Goal: Task Accomplishment & Management: Use online tool/utility

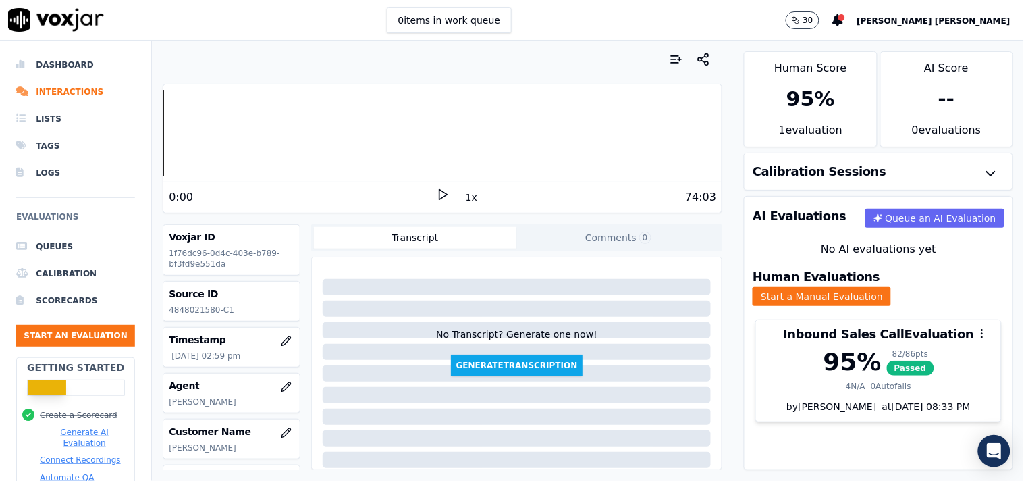
scroll to position [150, 0]
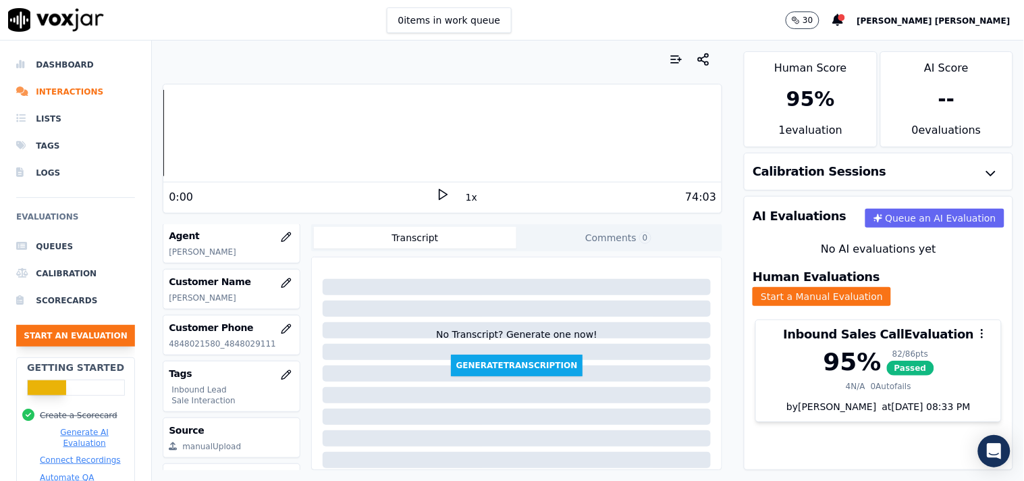
click at [63, 344] on button "Start an Evaluation" at bounding box center [75, 336] width 119 height 22
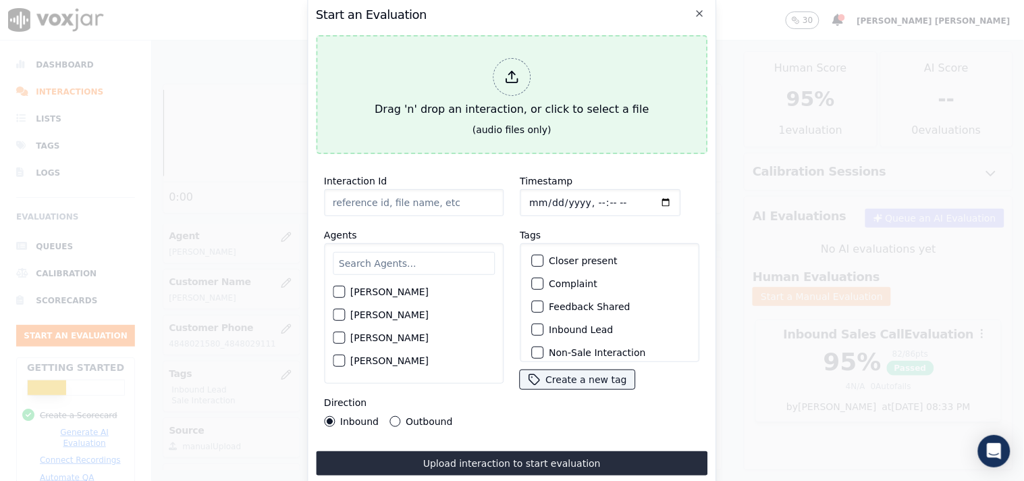
click at [506, 91] on div "Drag 'n' drop an interaction, or click to select a file" at bounding box center [511, 88] width 285 height 70
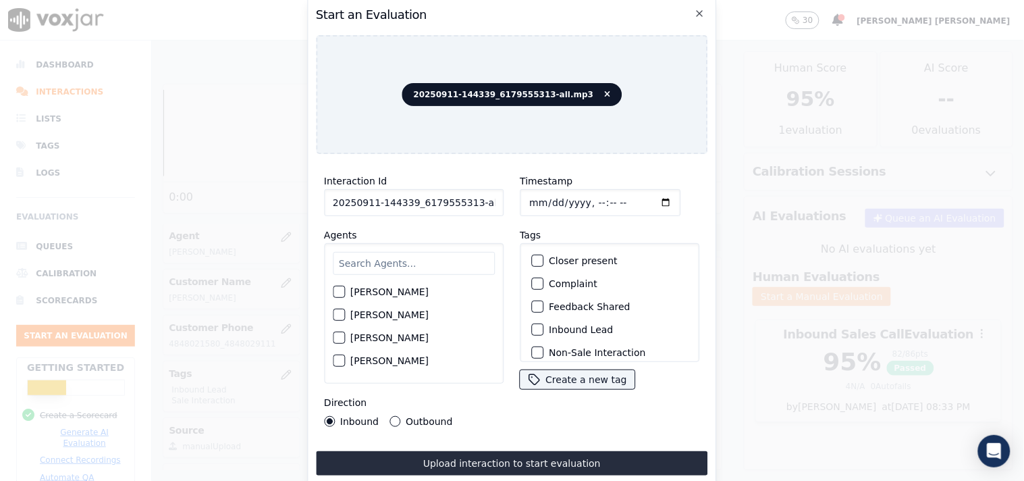
scroll to position [0, 7]
drag, startPoint x: 466, startPoint y: 198, endPoint x: 527, endPoint y: 206, distance: 61.3
click at [527, 206] on div "Interaction Id 20250911-144339_6179555313-all.mp3 Agents [PERSON_NAME] [PERSON_…" at bounding box center [512, 300] width 392 height 270
type input "20250911-144339_6179555313-C1"
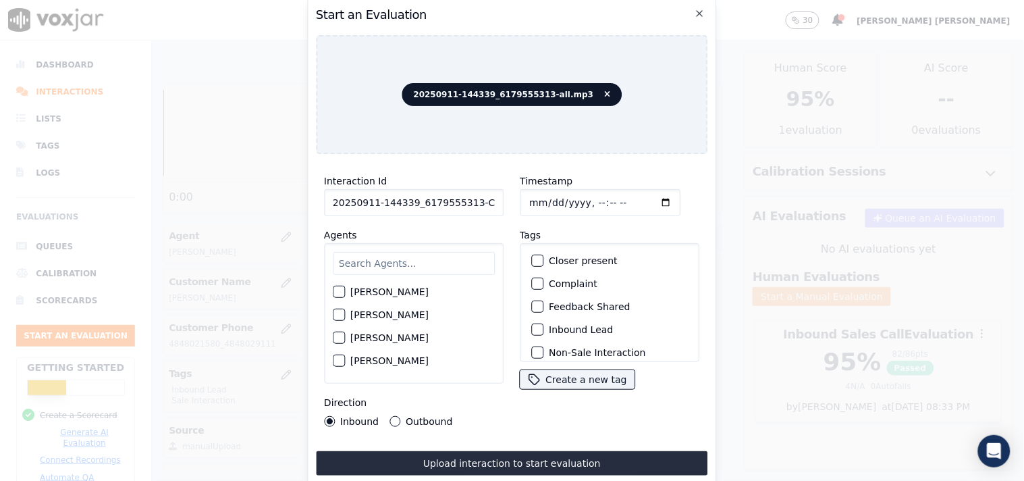
click at [385, 253] on input "text" at bounding box center [414, 263] width 162 height 23
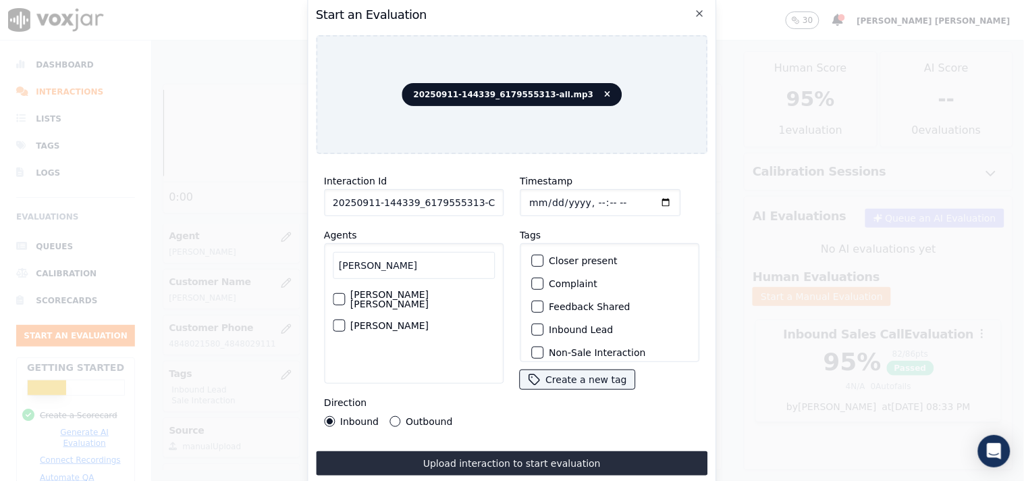
type input "[PERSON_NAME]"
click at [378, 321] on label "[PERSON_NAME]" at bounding box center [389, 325] width 78 height 9
click at [345, 319] on button "[PERSON_NAME]" at bounding box center [339, 325] width 12 height 12
click at [530, 201] on input "Timestamp" at bounding box center [600, 202] width 161 height 27
type input "[DATE]T15:47"
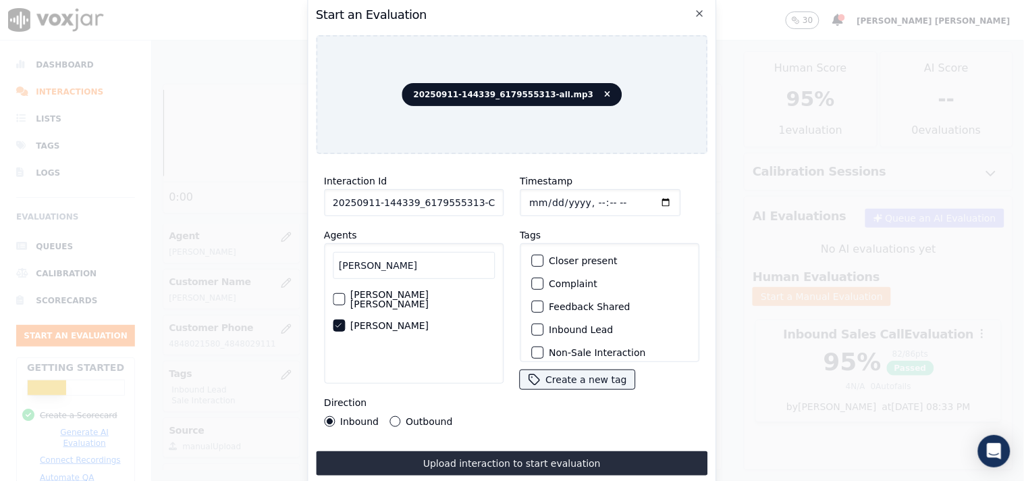
click at [549, 327] on label "Inbound Lead" at bounding box center [581, 329] width 64 height 9
click at [543, 327] on button "Inbound Lead" at bounding box center [537, 329] width 12 height 12
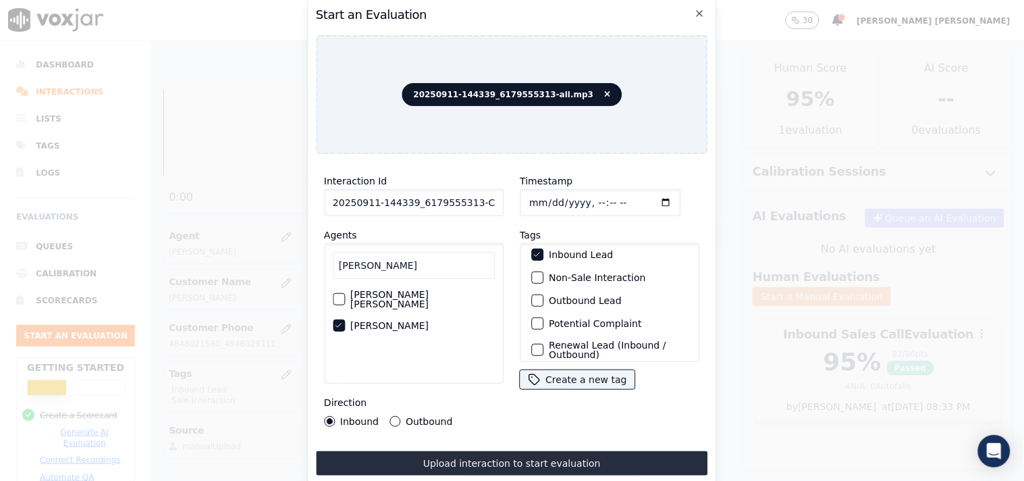
click at [566, 273] on label "Non-Sale Interaction" at bounding box center [597, 277] width 97 height 9
click at [543, 272] on button "Non-Sale Interaction" at bounding box center [537, 277] width 12 height 12
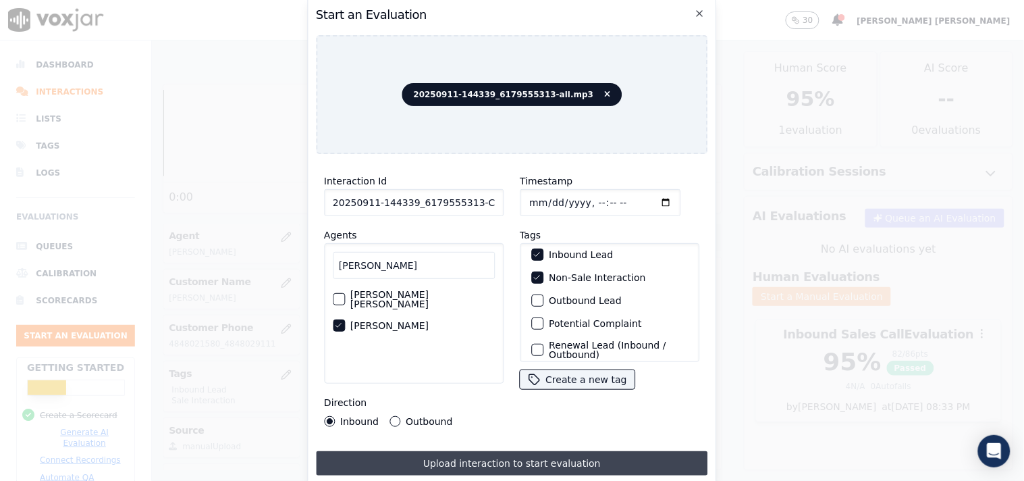
click at [394, 452] on button "Upload interaction to start evaluation" at bounding box center [512, 463] width 392 height 24
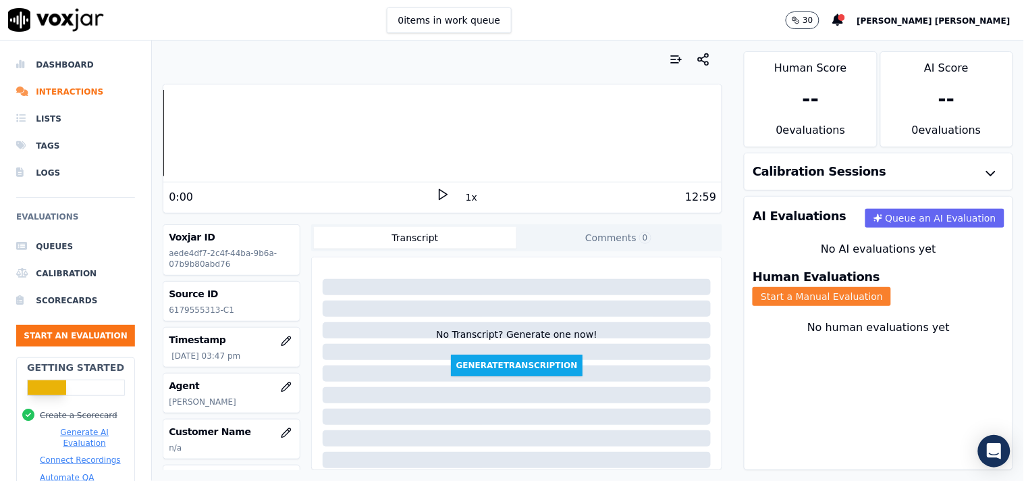
click at [889, 298] on div "Human Evaluations Start a Manual Evaluation" at bounding box center [878, 288] width 268 height 51
click at [890, 292] on button "Start a Manual Evaluation" at bounding box center [822, 296] width 138 height 19
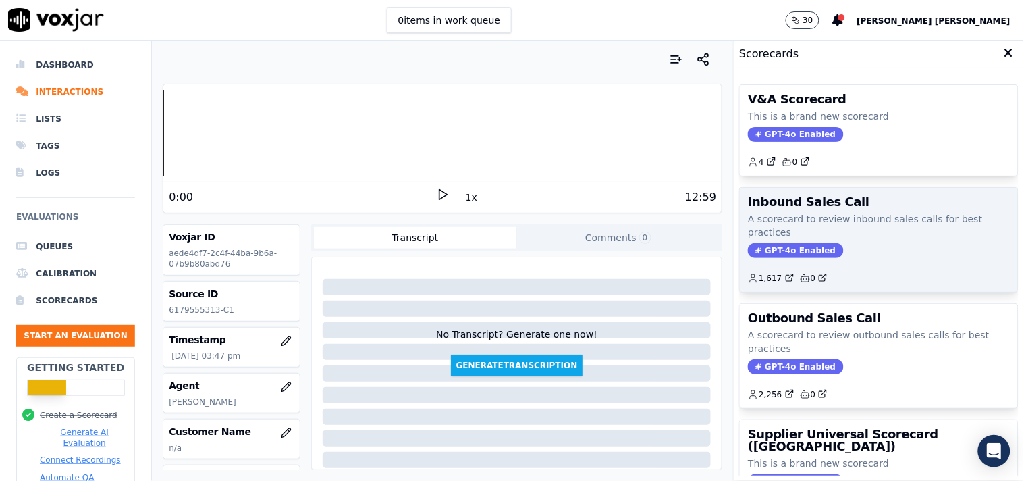
click at [765, 250] on span "GPT-4o Enabled" at bounding box center [795, 250] width 95 height 15
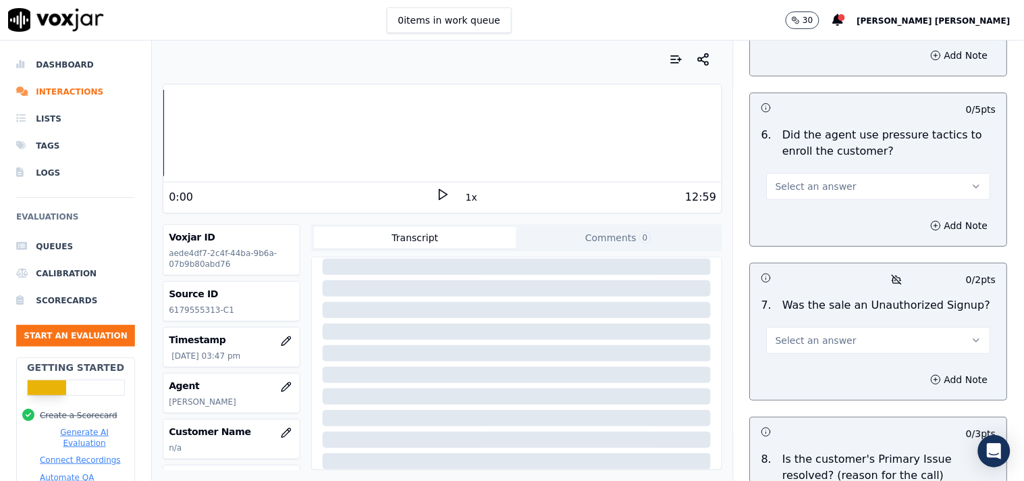
scroll to position [4098, 0]
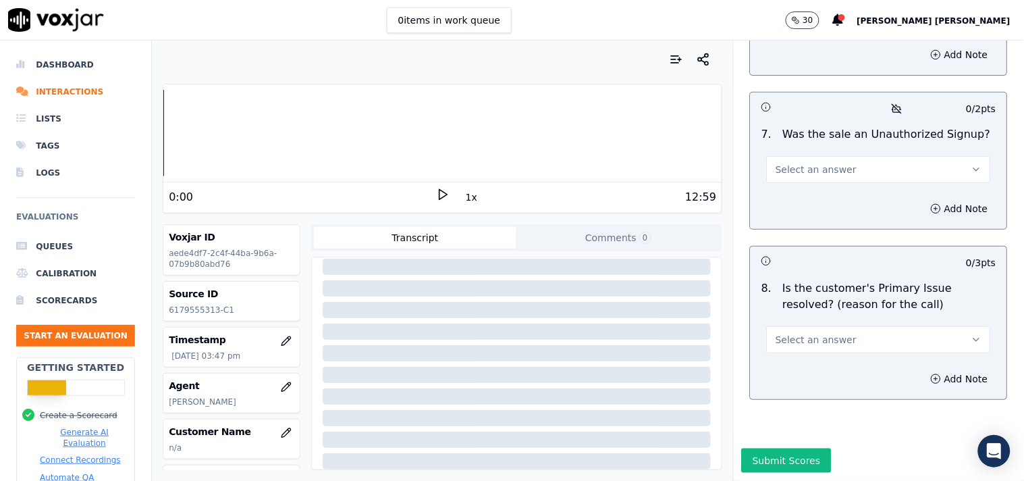
click at [782, 333] on span "Select an answer" at bounding box center [816, 339] width 81 height 13
click at [794, 342] on div "Yes" at bounding box center [855, 336] width 198 height 22
click at [795, 326] on button "Yes" at bounding box center [879, 339] width 224 height 27
click at [798, 358] on div "No" at bounding box center [855, 358] width 198 height 22
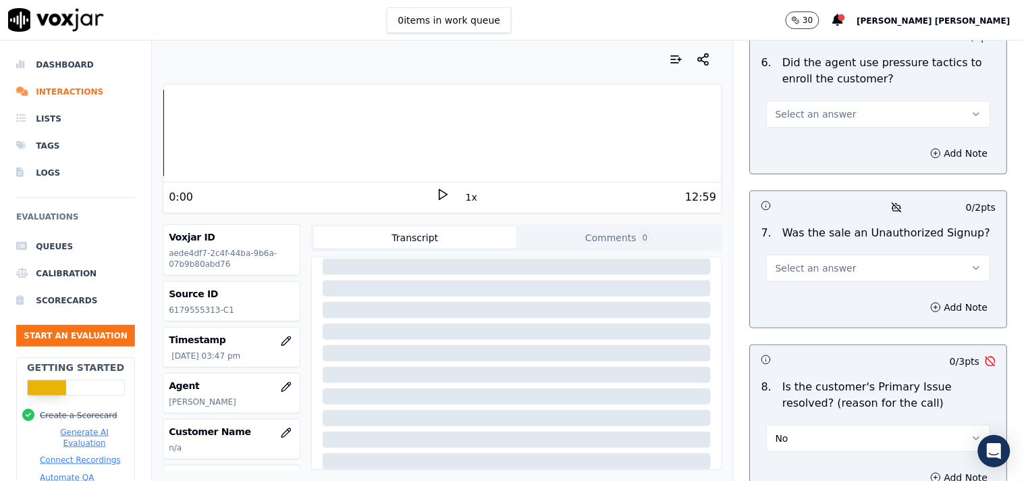
scroll to position [3949, 0]
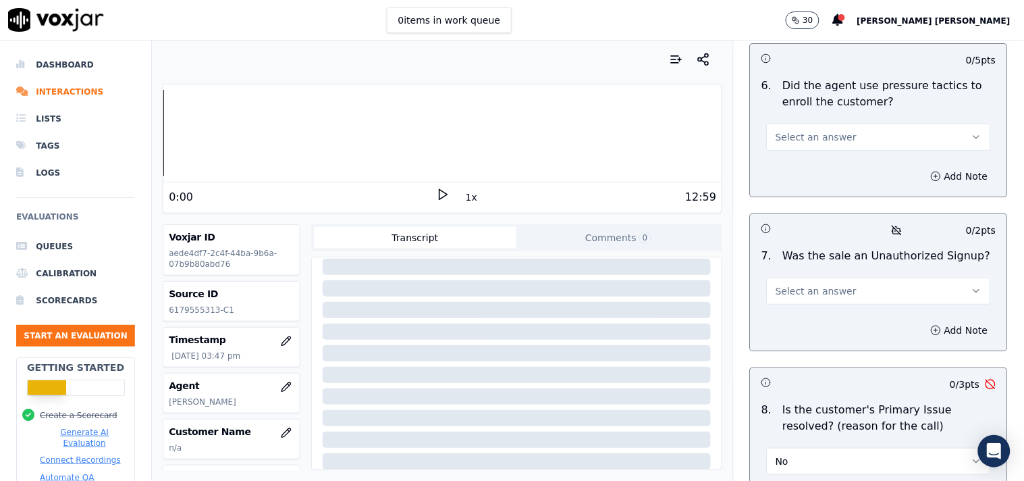
click at [820, 284] on span "Select an answer" at bounding box center [816, 290] width 81 height 13
click at [802, 340] on div "No" at bounding box center [855, 338] width 198 height 22
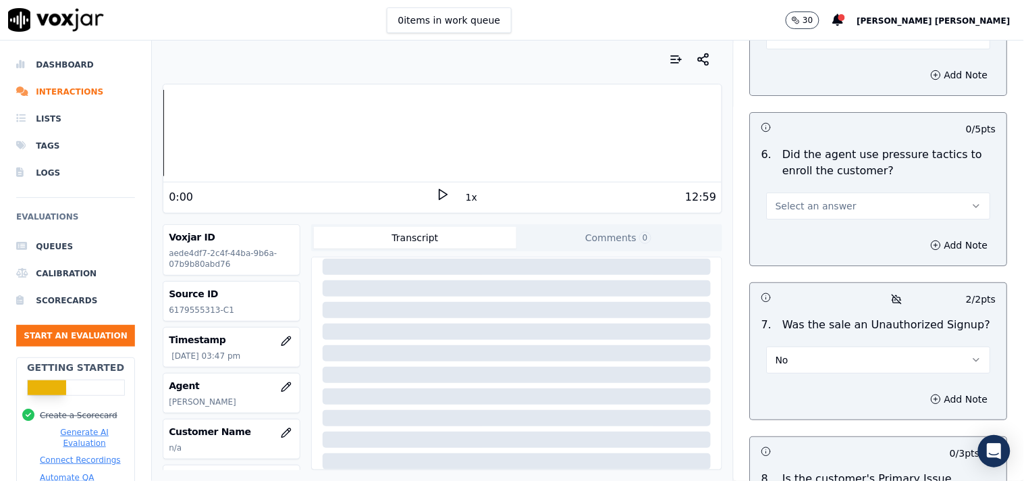
scroll to position [3873, 0]
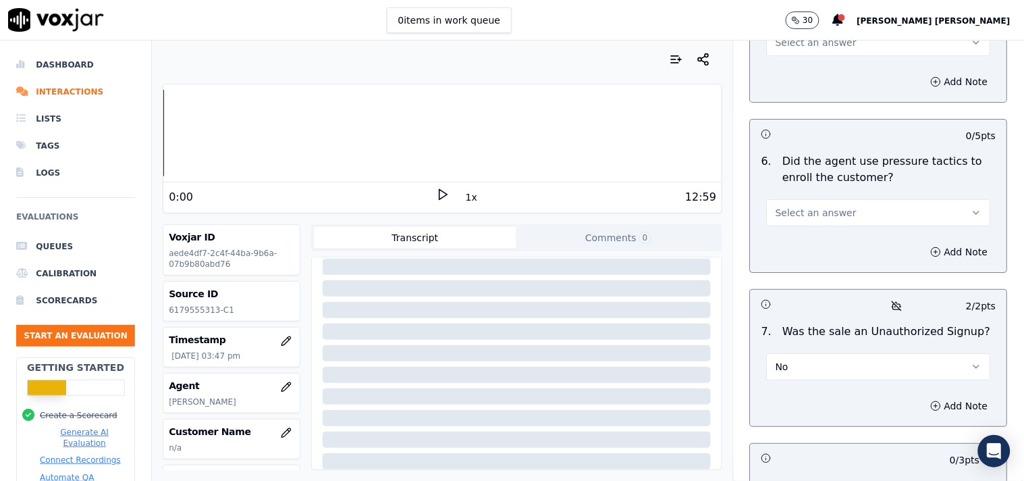
click at [776, 360] on span "No" at bounding box center [782, 366] width 13 height 13
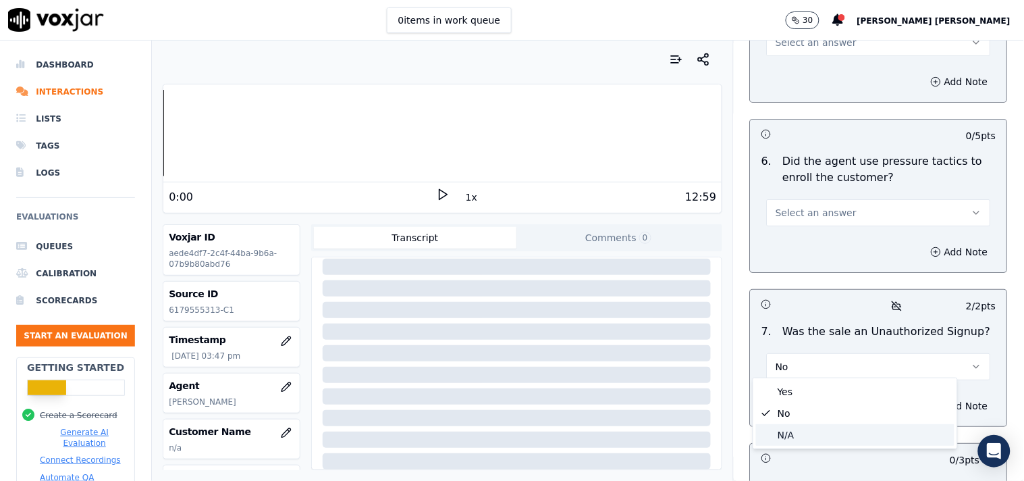
click at [767, 431] on span at bounding box center [765, 434] width 9 height 9
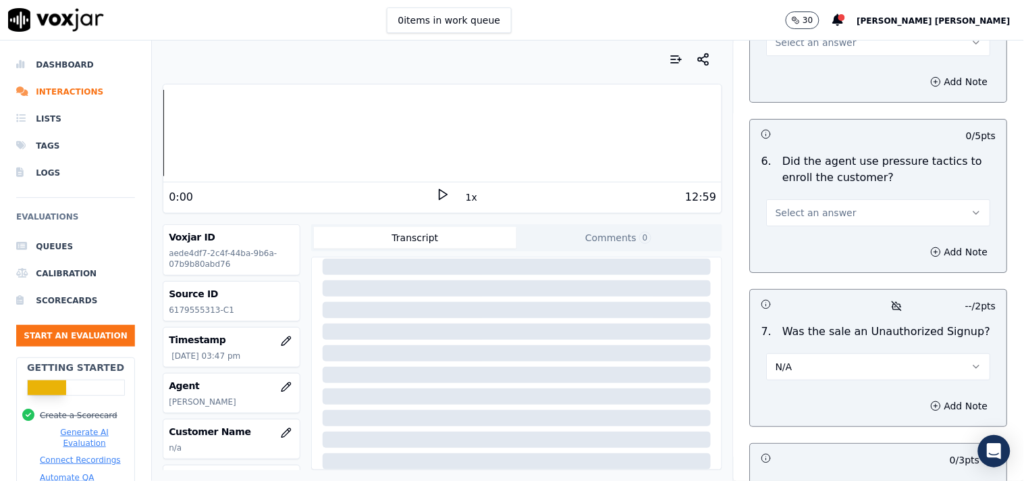
click at [823, 211] on span "Select an answer" at bounding box center [816, 212] width 81 height 13
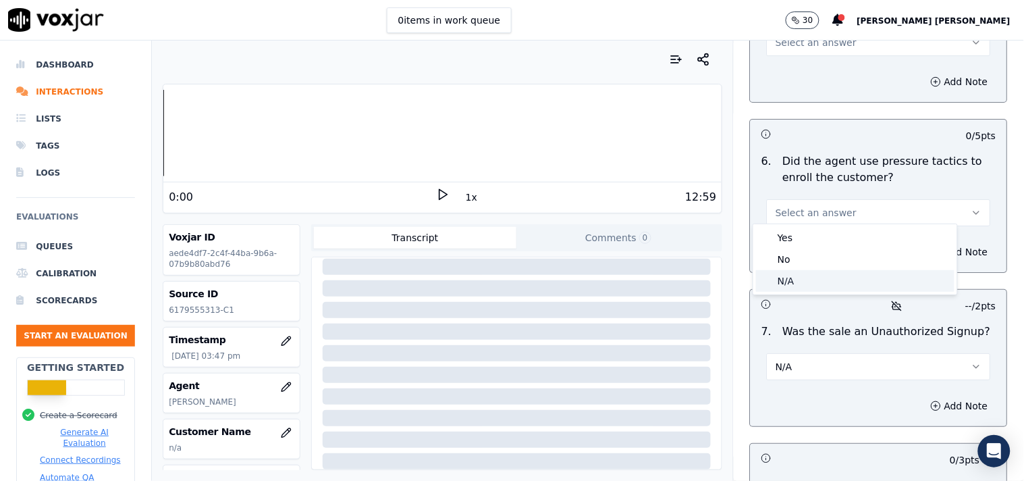
click at [817, 270] on div "N/A" at bounding box center [855, 281] width 198 height 22
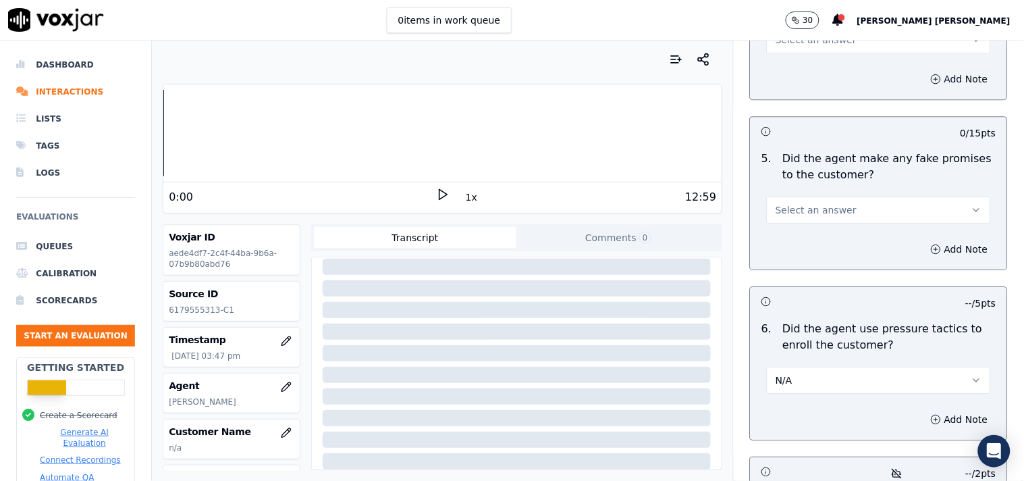
scroll to position [3648, 0]
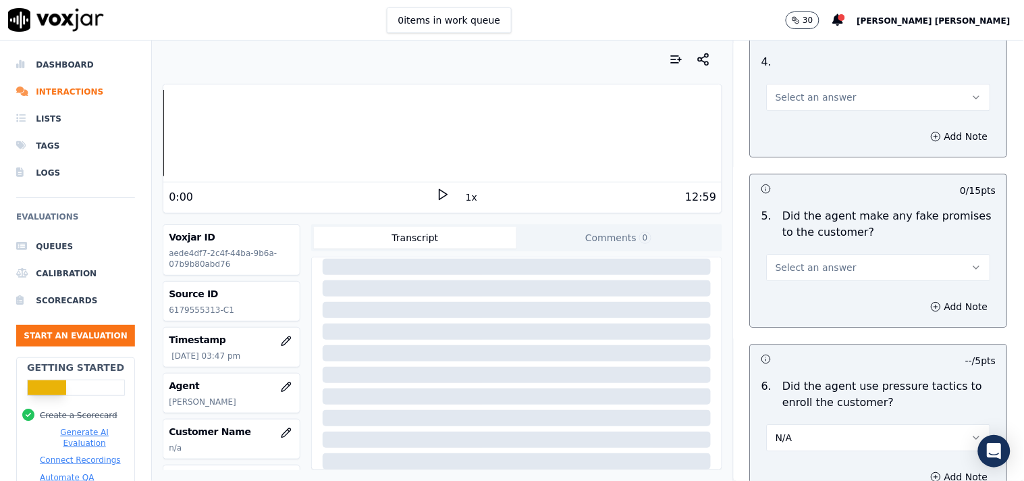
click at [817, 270] on button "Select an answer" at bounding box center [879, 267] width 224 height 27
click at [811, 312] on div "No" at bounding box center [855, 314] width 198 height 22
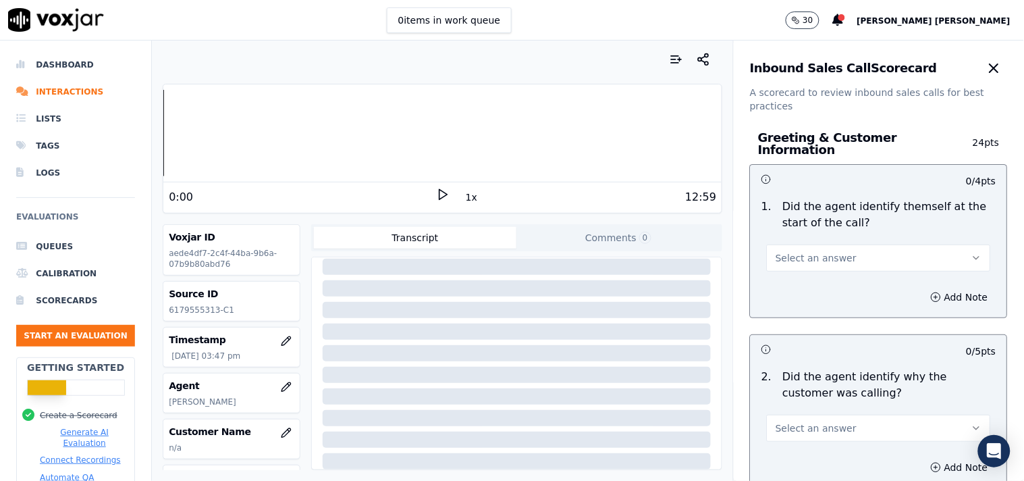
scroll to position [0, 0]
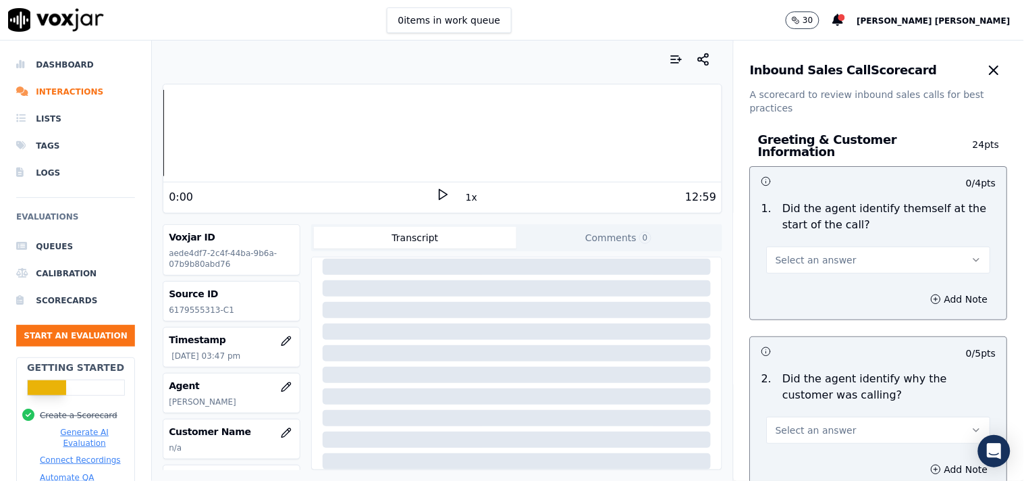
click at [815, 262] on button "Select an answer" at bounding box center [879, 259] width 224 height 27
click at [811, 280] on div "Yes" at bounding box center [855, 284] width 198 height 22
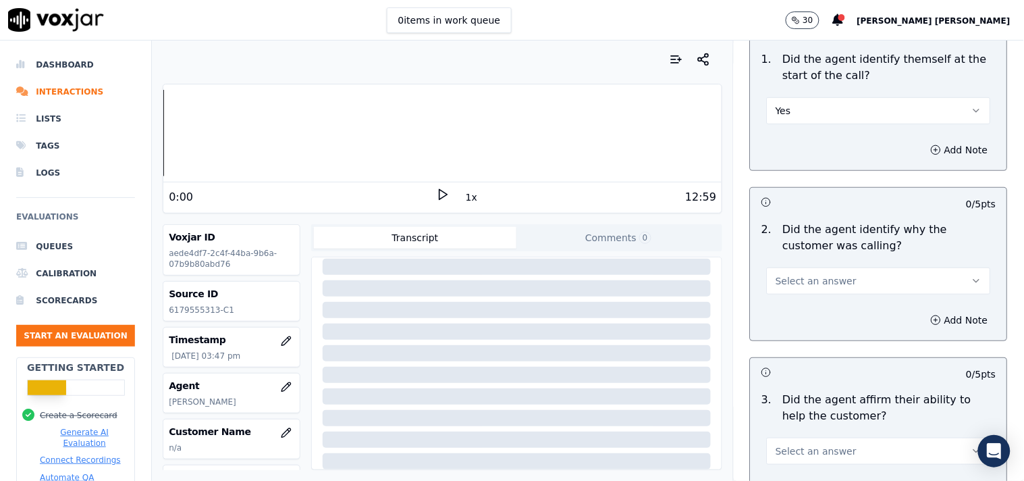
scroll to position [150, 0]
click at [810, 282] on button "Select an answer" at bounding box center [879, 280] width 224 height 27
click at [804, 298] on div "Yes" at bounding box center [855, 304] width 198 height 22
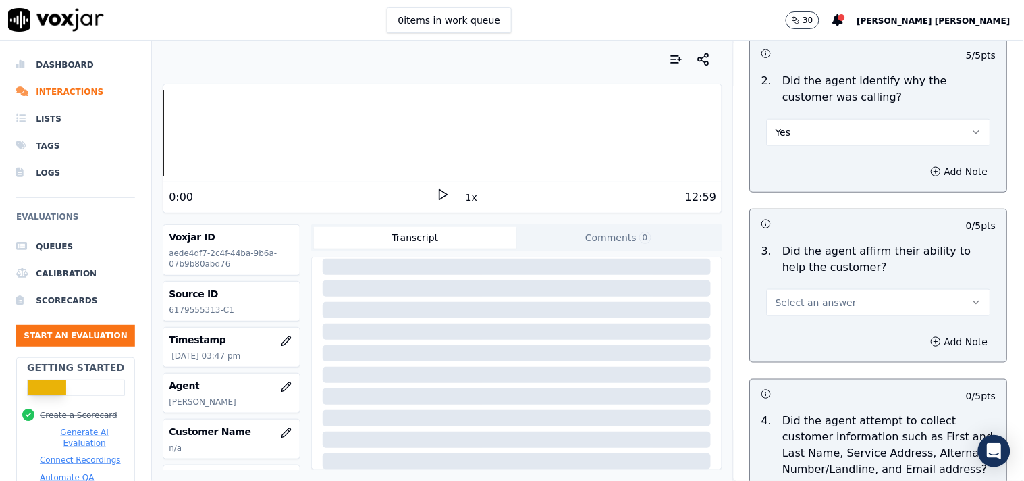
scroll to position [300, 0]
click at [804, 298] on span "Select an answer" at bounding box center [816, 300] width 81 height 13
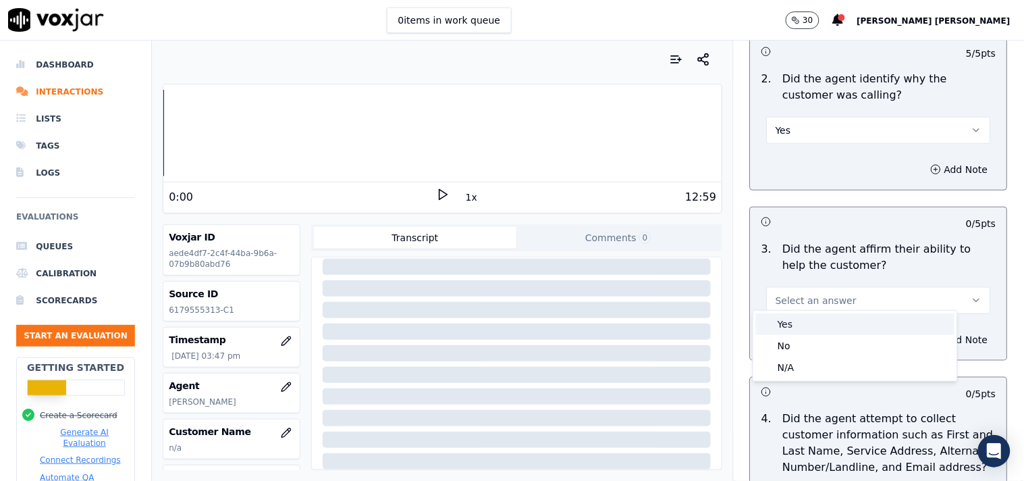
click at [798, 321] on div "Yes" at bounding box center [855, 324] width 198 height 22
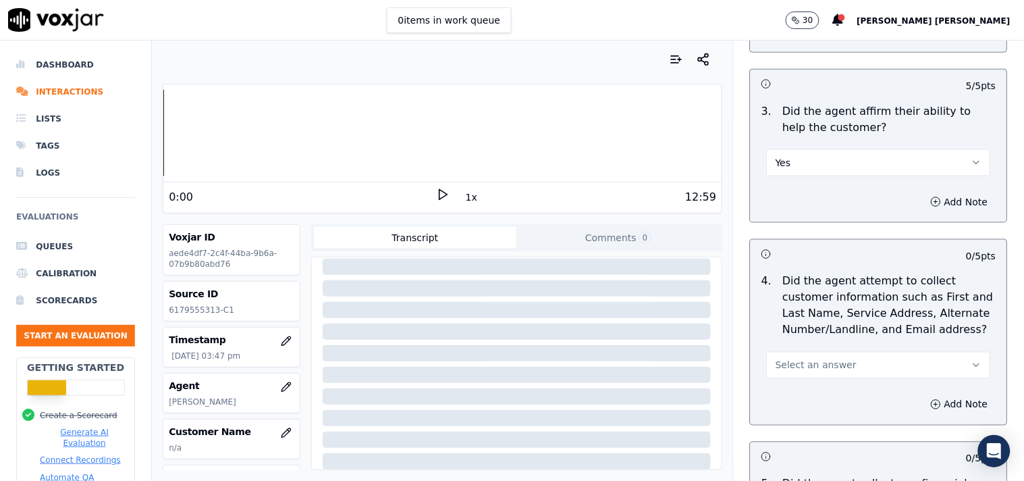
scroll to position [450, 0]
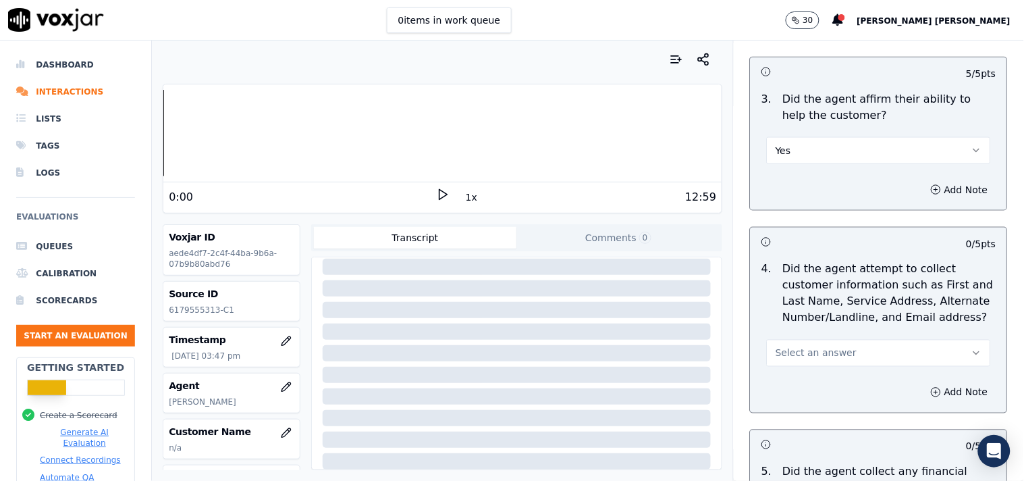
click at [786, 356] on button "Select an answer" at bounding box center [879, 353] width 224 height 27
click at [781, 369] on div "Yes" at bounding box center [855, 377] width 198 height 22
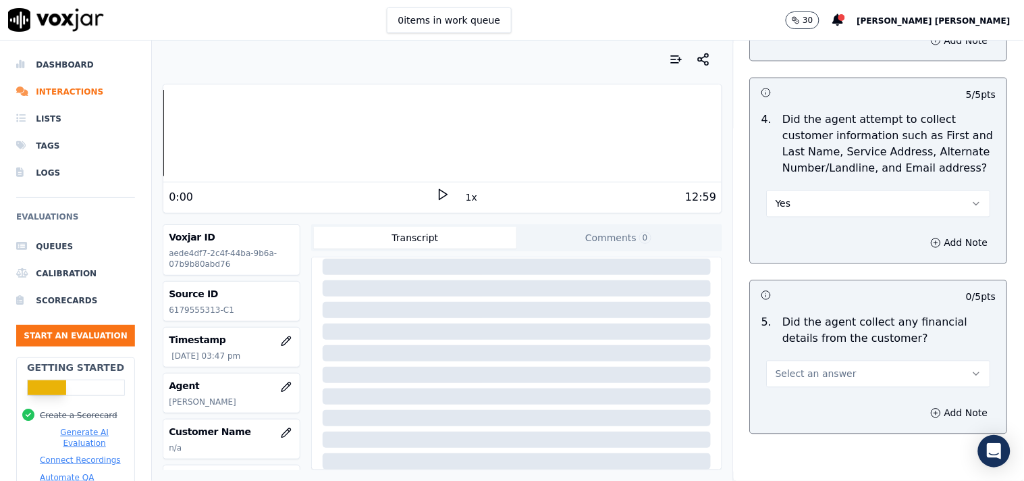
scroll to position [599, 0]
click at [779, 371] on span "Select an answer" at bounding box center [816, 373] width 81 height 13
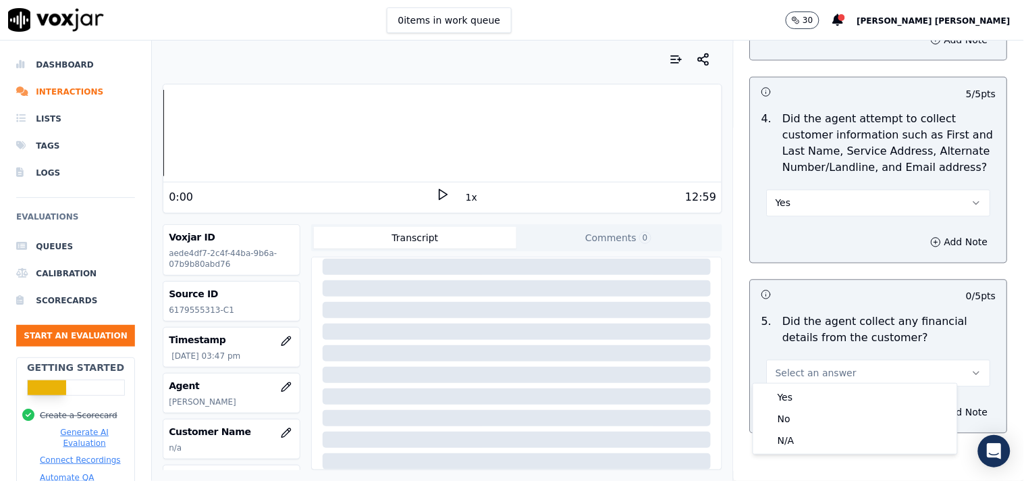
click at [780, 381] on div "5 . Did the agent collect any financial details from the customer? Select an an…" at bounding box center [879, 350] width 256 height 84
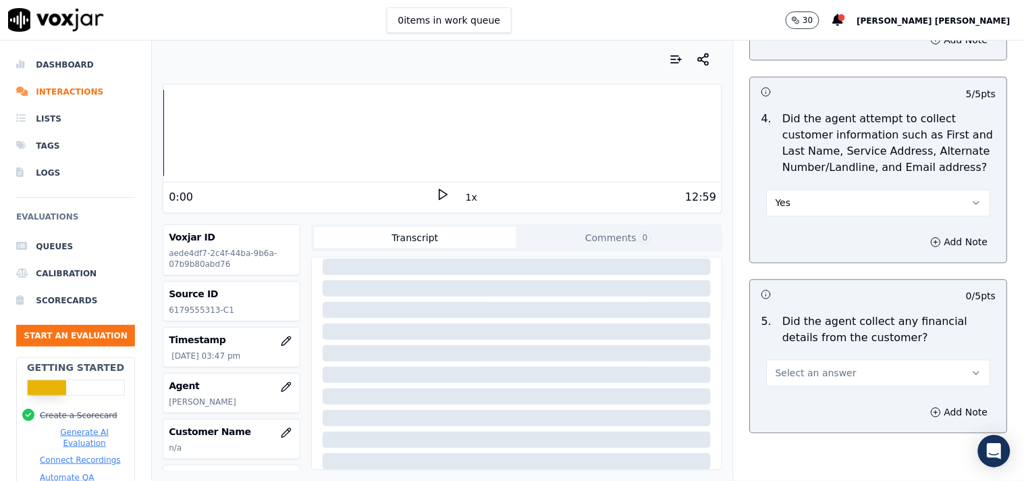
click at [782, 375] on button "Select an answer" at bounding box center [879, 373] width 224 height 27
click at [774, 396] on div "Yes" at bounding box center [855, 397] width 198 height 22
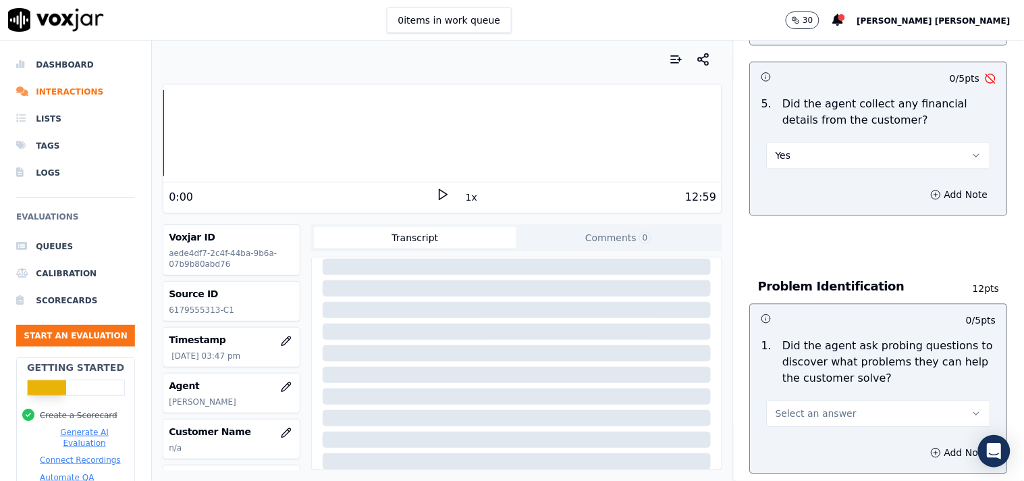
scroll to position [825, 0]
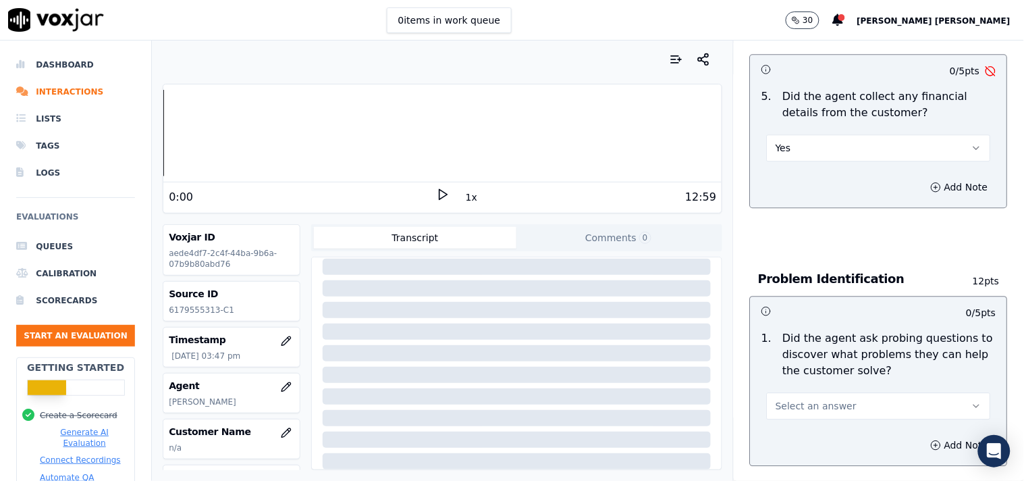
click at [776, 399] on span "Select an answer" at bounding box center [816, 405] width 81 height 13
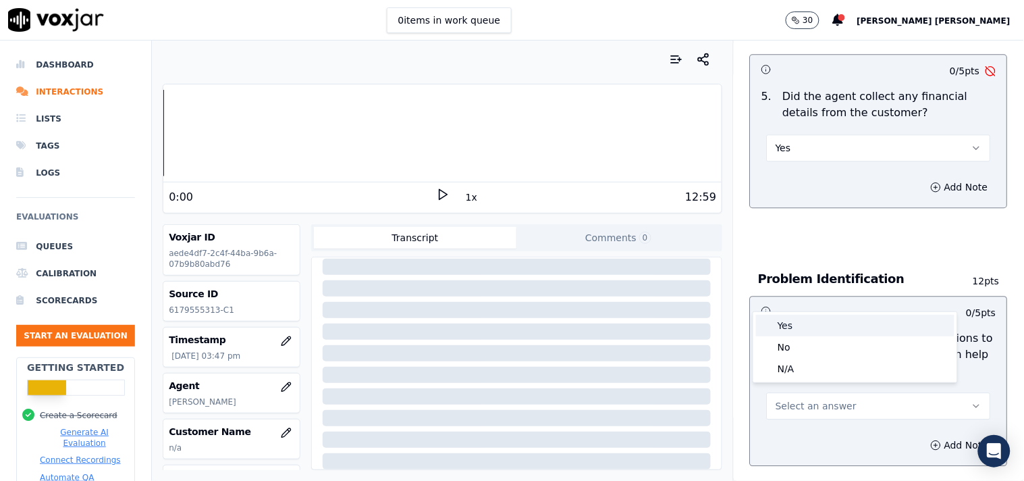
click at [781, 325] on div "Yes" at bounding box center [855, 326] width 198 height 22
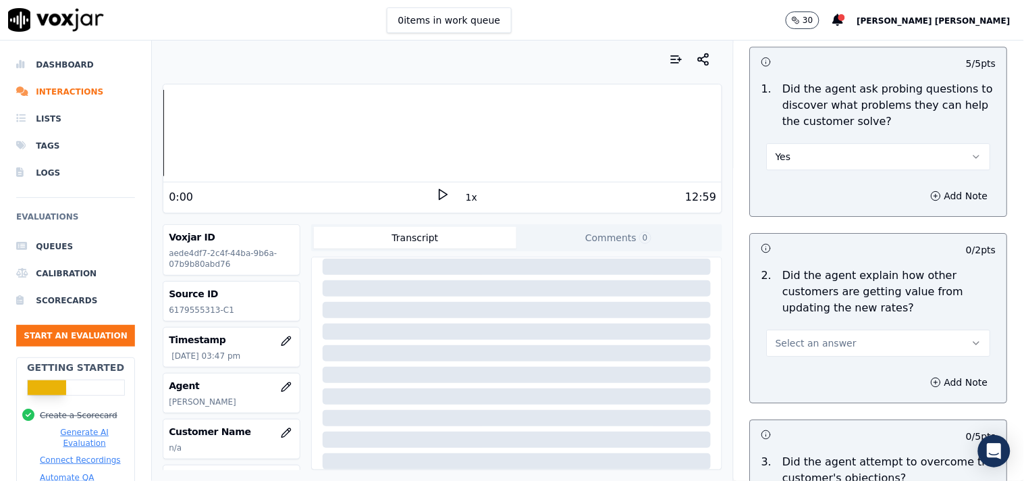
scroll to position [1124, 0]
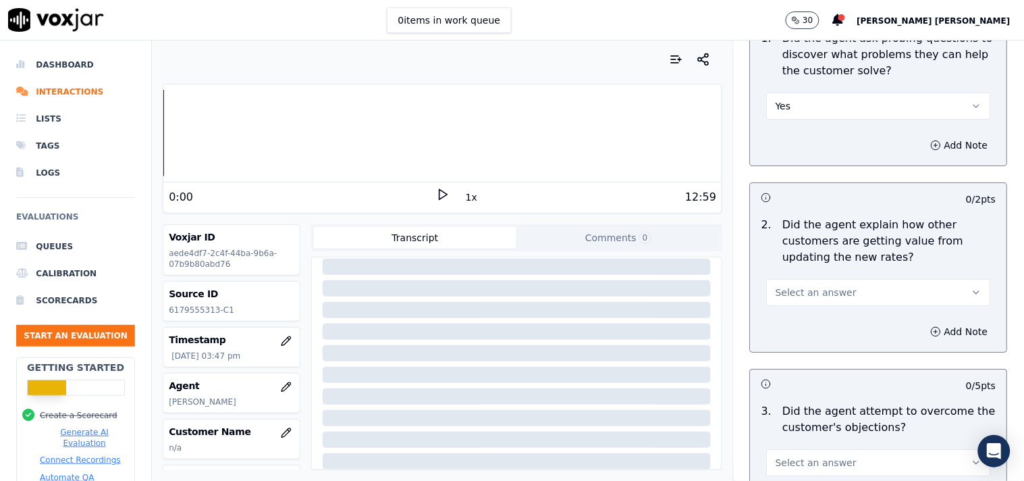
click at [851, 279] on button "Select an answer" at bounding box center [879, 292] width 224 height 27
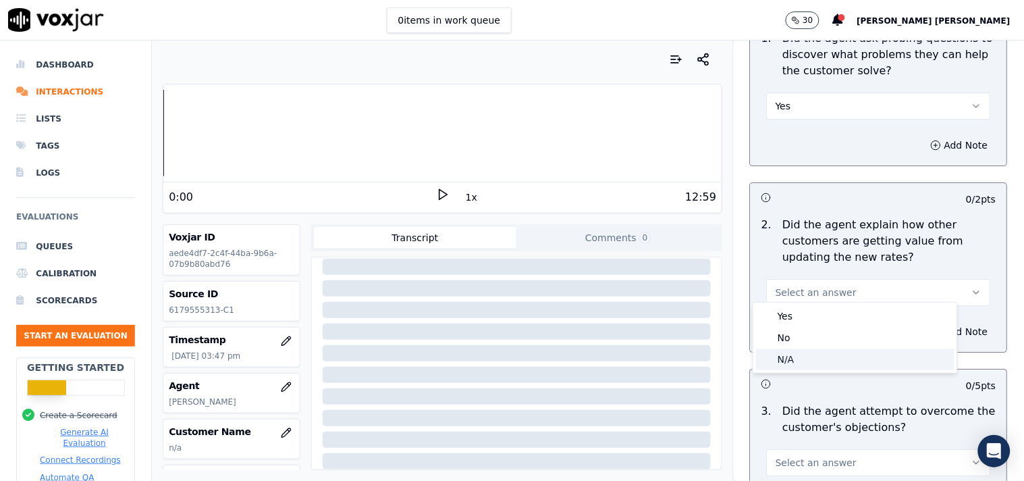
click at [839, 358] on div "N/A" at bounding box center [855, 359] width 198 height 22
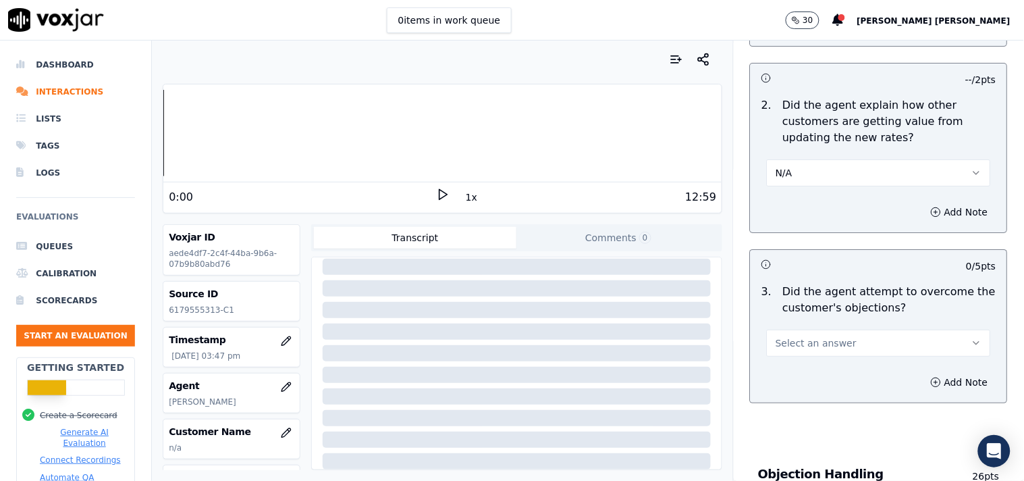
scroll to position [1274, 0]
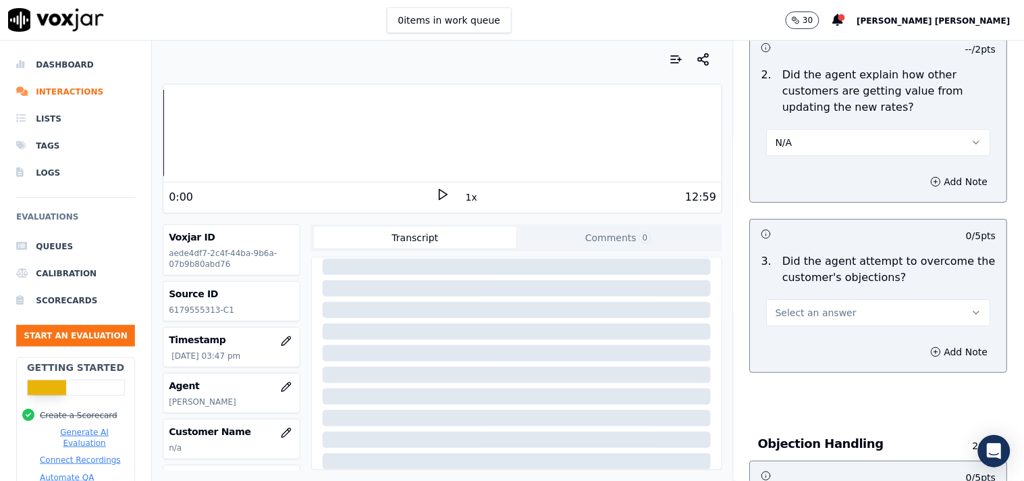
click at [845, 310] on button "Select an answer" at bounding box center [879, 312] width 224 height 27
click at [820, 335] on div "Yes" at bounding box center [855, 336] width 198 height 22
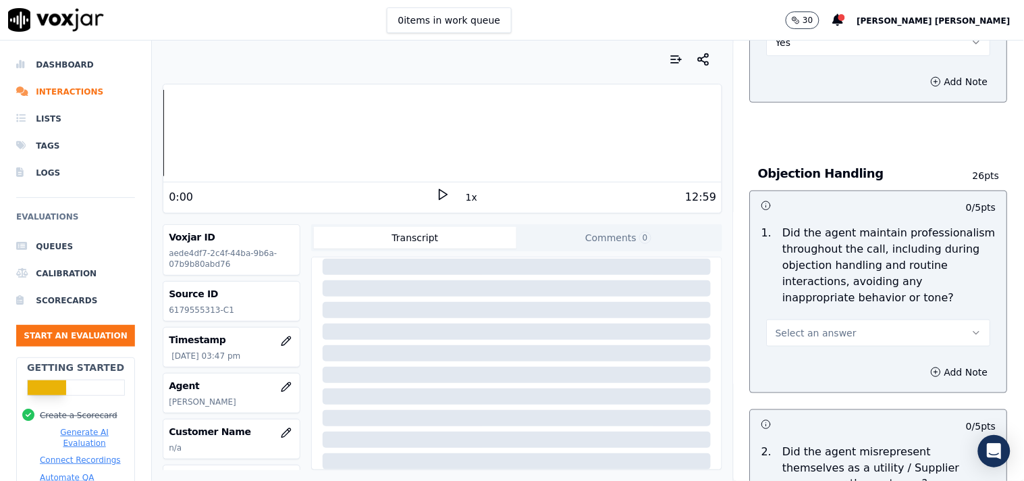
scroll to position [1575, 0]
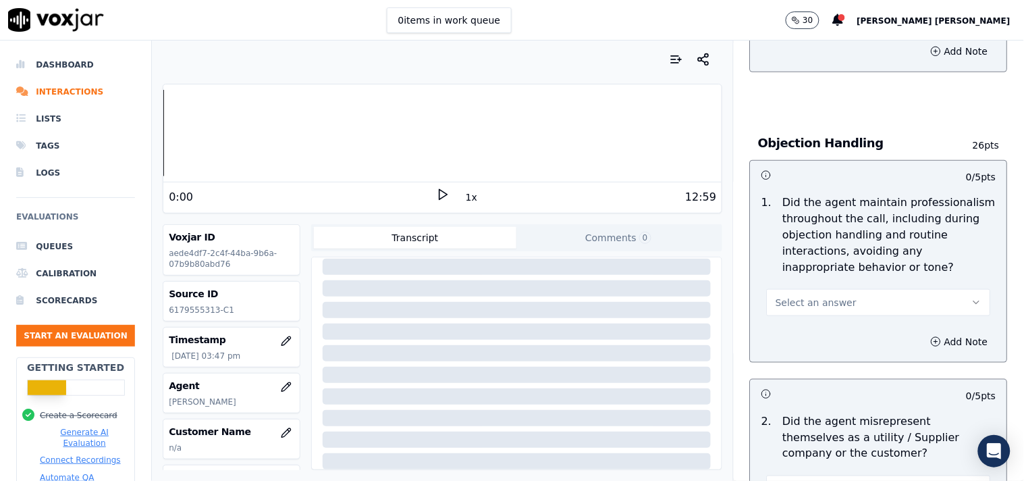
click at [868, 302] on button "Select an answer" at bounding box center [879, 302] width 224 height 27
click at [844, 325] on div "Yes" at bounding box center [855, 327] width 198 height 22
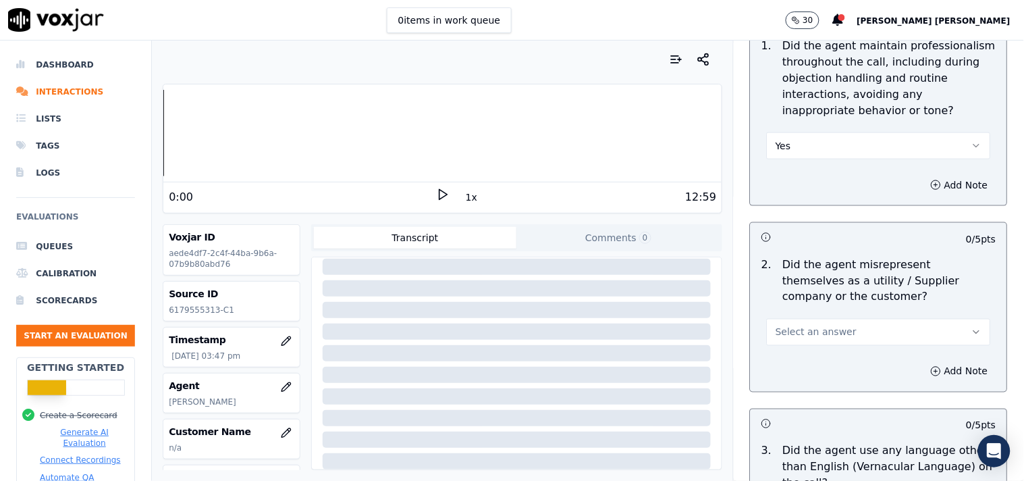
scroll to position [1880, 0]
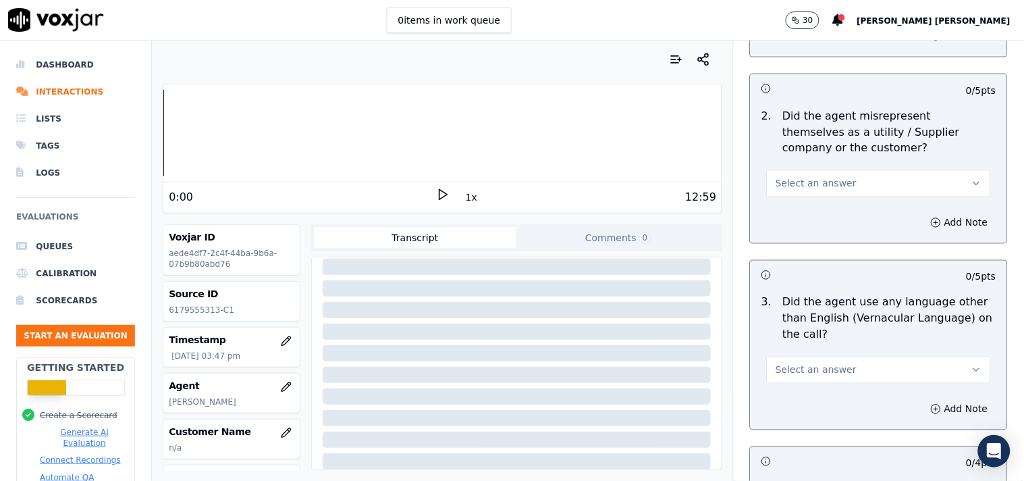
click at [852, 183] on button "Select an answer" at bounding box center [879, 183] width 224 height 27
click at [837, 239] on div "No" at bounding box center [855, 230] width 198 height 22
click at [846, 186] on button "No" at bounding box center [879, 183] width 224 height 27
click at [824, 232] on div "No" at bounding box center [855, 230] width 198 height 22
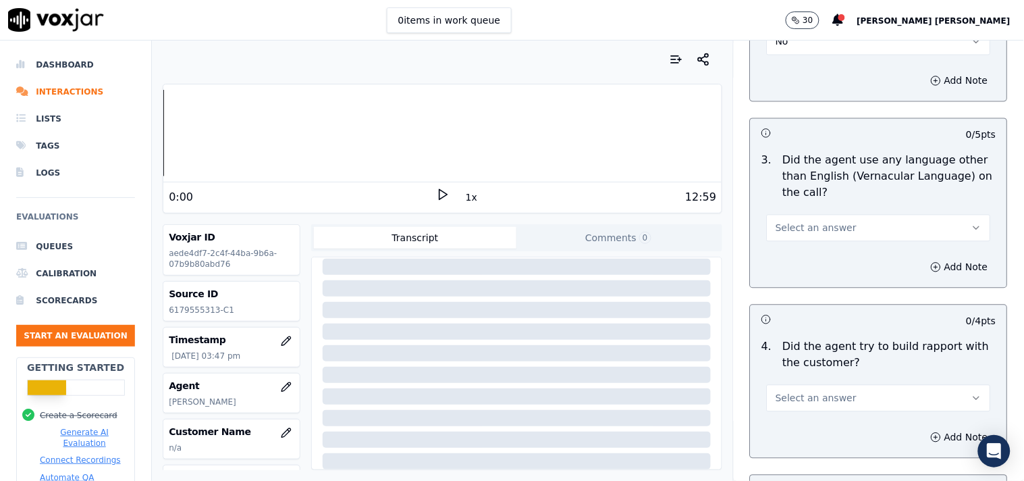
scroll to position [2030, 0]
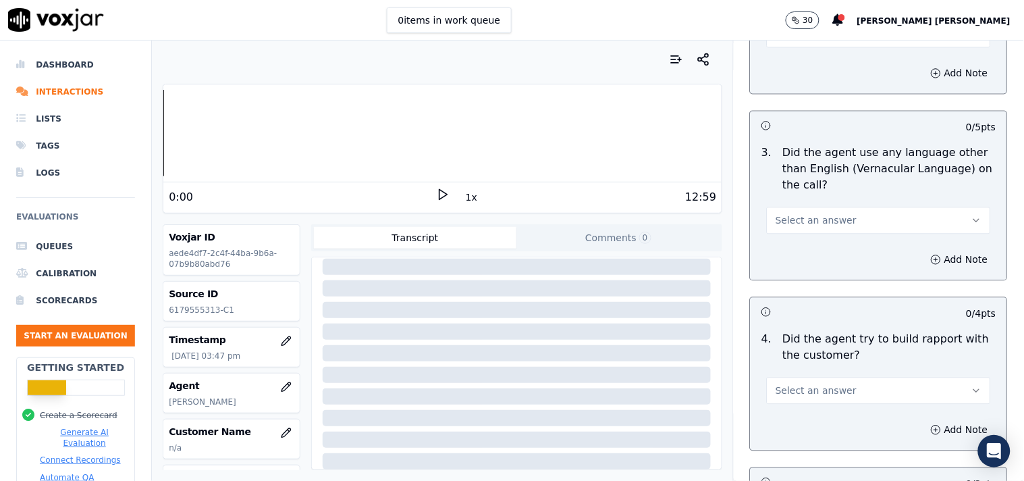
click at [861, 217] on button "Select an answer" at bounding box center [879, 220] width 224 height 27
click at [835, 259] on div "No" at bounding box center [855, 266] width 198 height 22
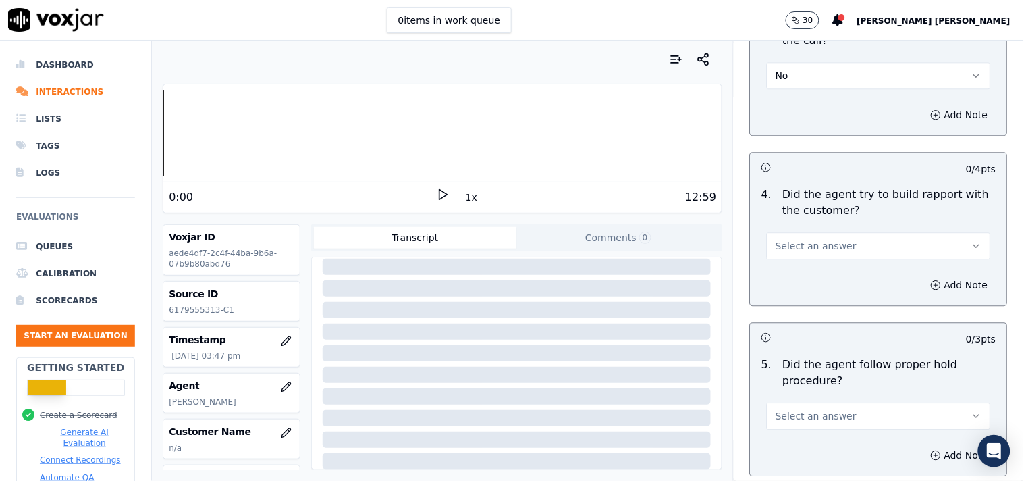
scroll to position [2180, 0]
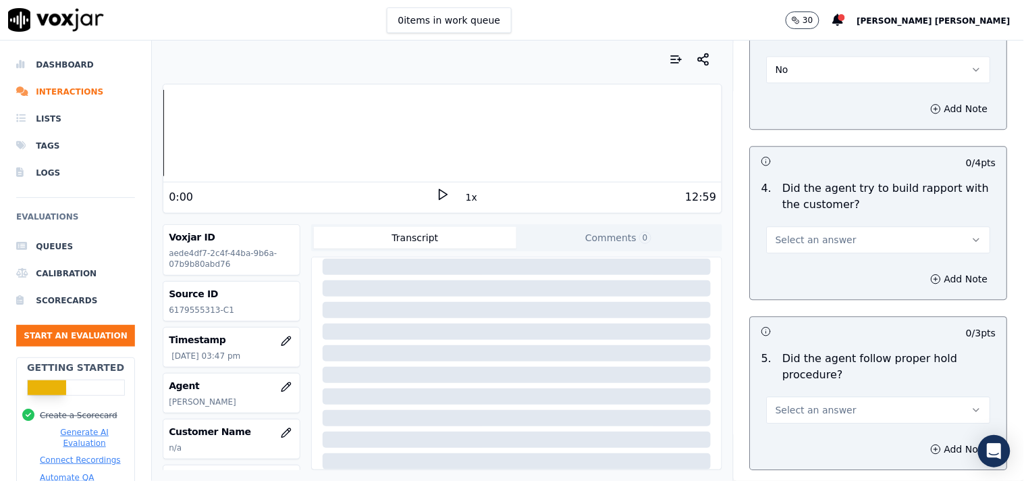
click at [844, 234] on button "Select an answer" at bounding box center [879, 239] width 224 height 27
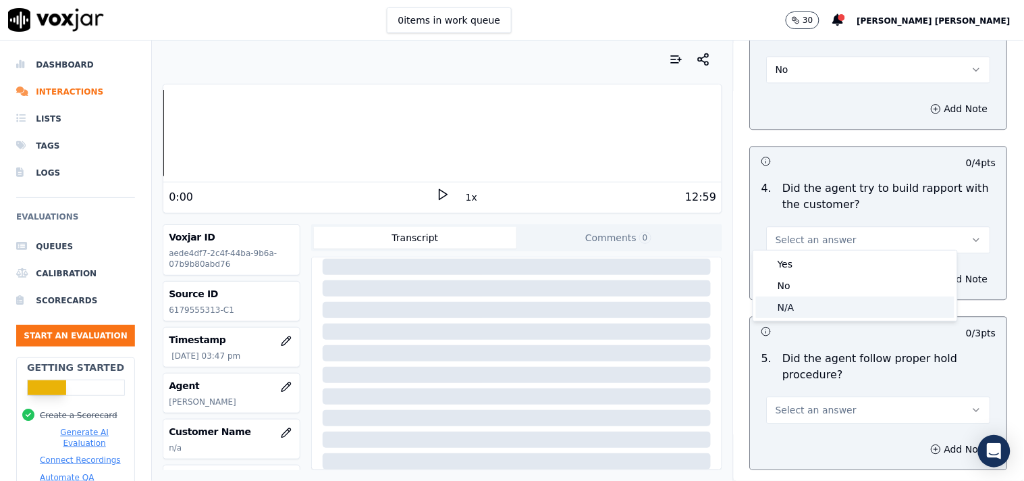
click at [815, 325] on h3 at bounding box center [819, 331] width 117 height 18
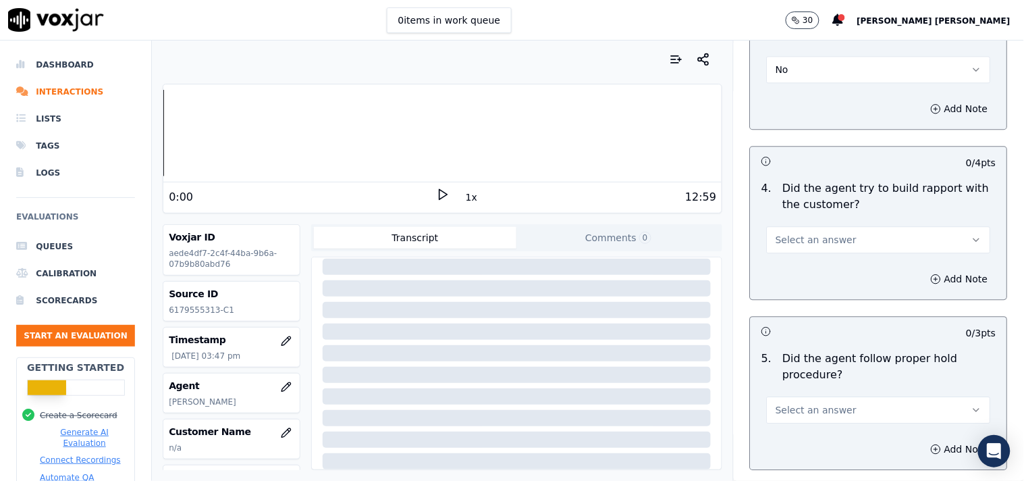
click at [857, 238] on button "Select an answer" at bounding box center [879, 239] width 224 height 27
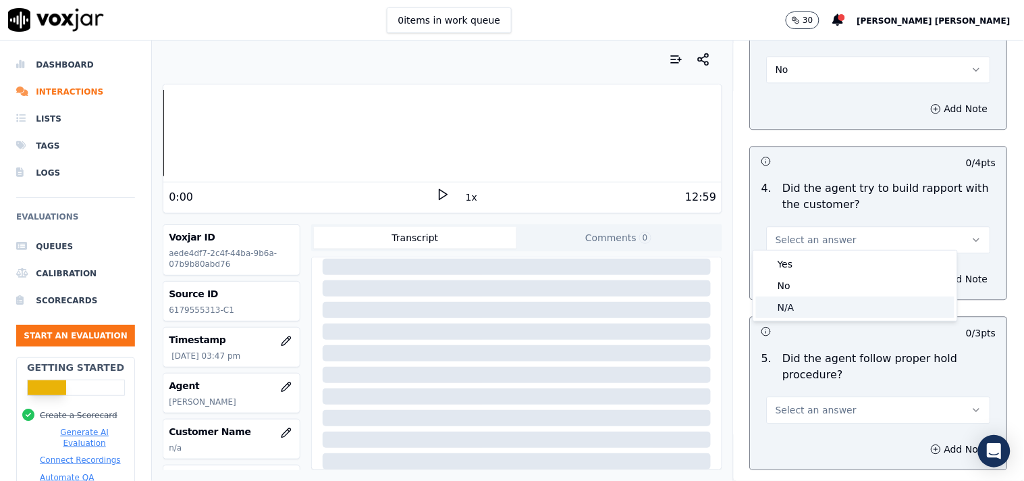
click at [803, 298] on div "N/A" at bounding box center [855, 307] width 198 height 22
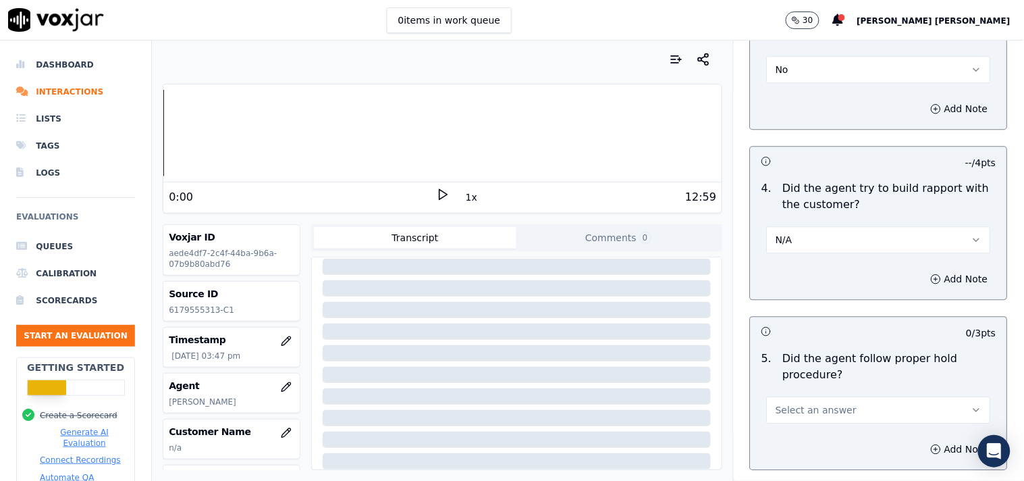
click at [788, 396] on button "Select an answer" at bounding box center [879, 409] width 224 height 27
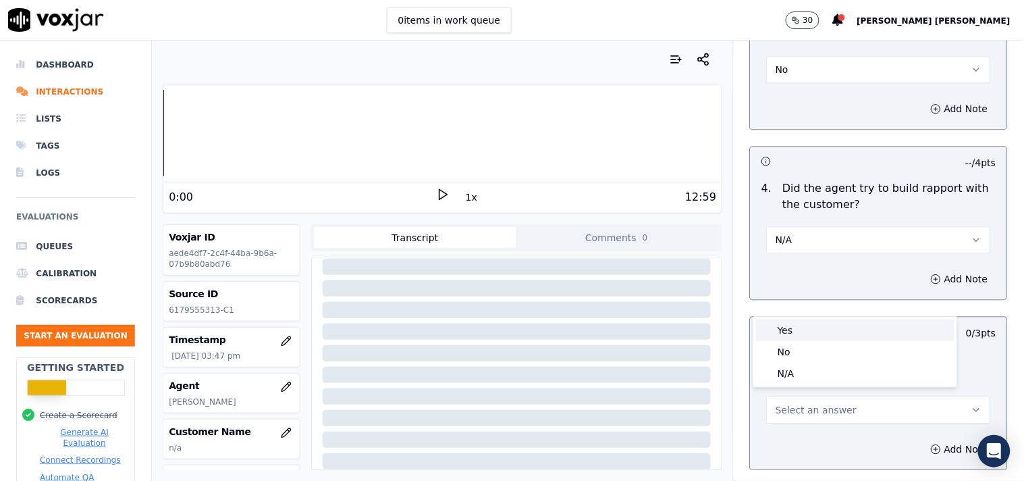
click at [811, 325] on div "Yes" at bounding box center [855, 330] width 198 height 22
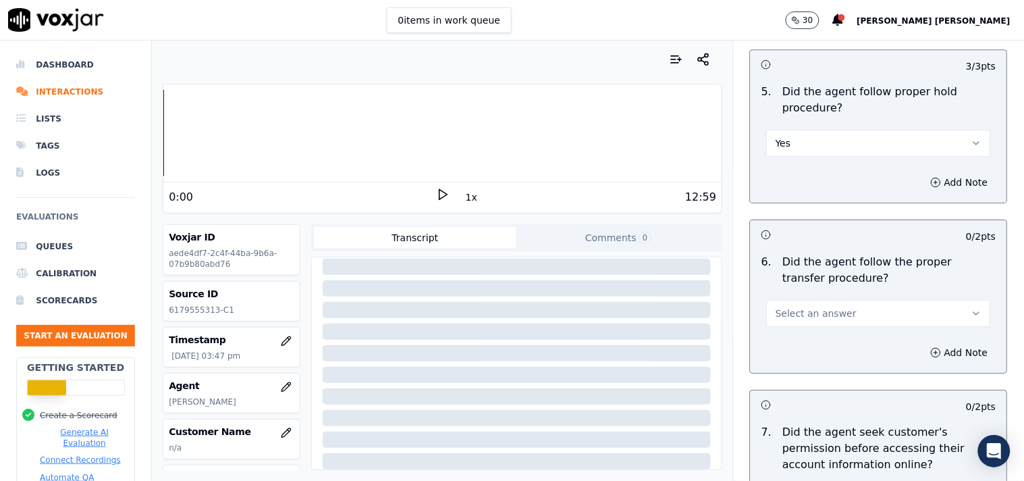
scroll to position [2480, 0]
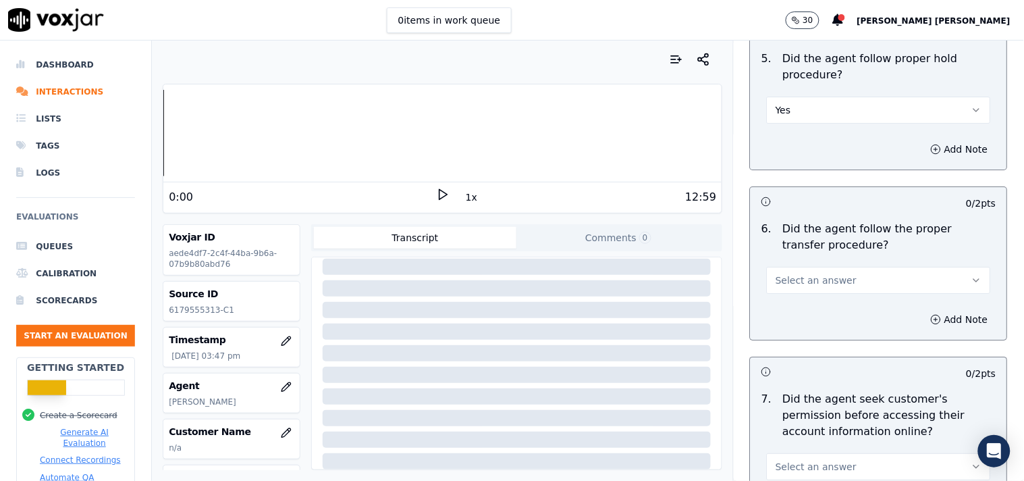
click at [835, 283] on button "Select an answer" at bounding box center [879, 280] width 224 height 27
click at [815, 311] on div "Yes" at bounding box center [855, 305] width 198 height 22
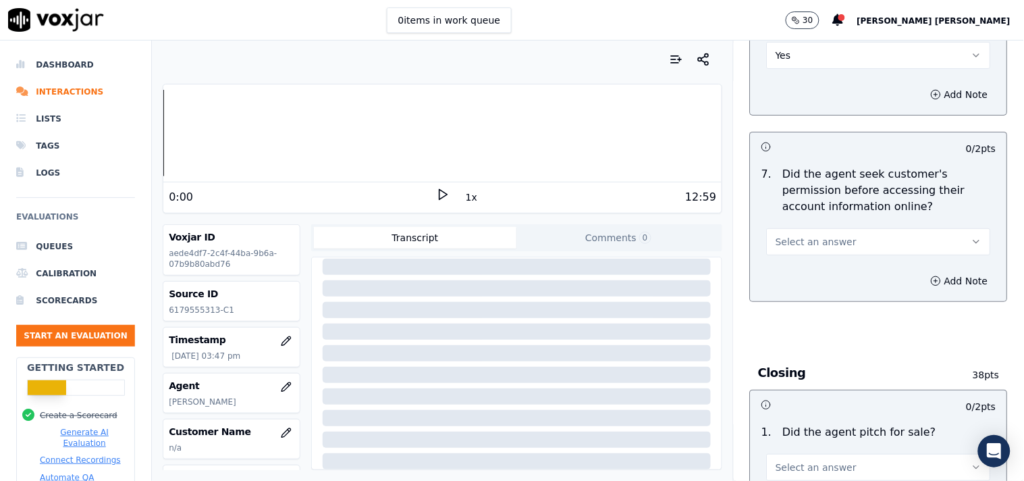
click at [840, 246] on button "Select an answer" at bounding box center [879, 241] width 224 height 27
click at [819, 286] on div "No" at bounding box center [855, 288] width 198 height 22
click at [931, 275] on icon "button" at bounding box center [936, 280] width 11 height 11
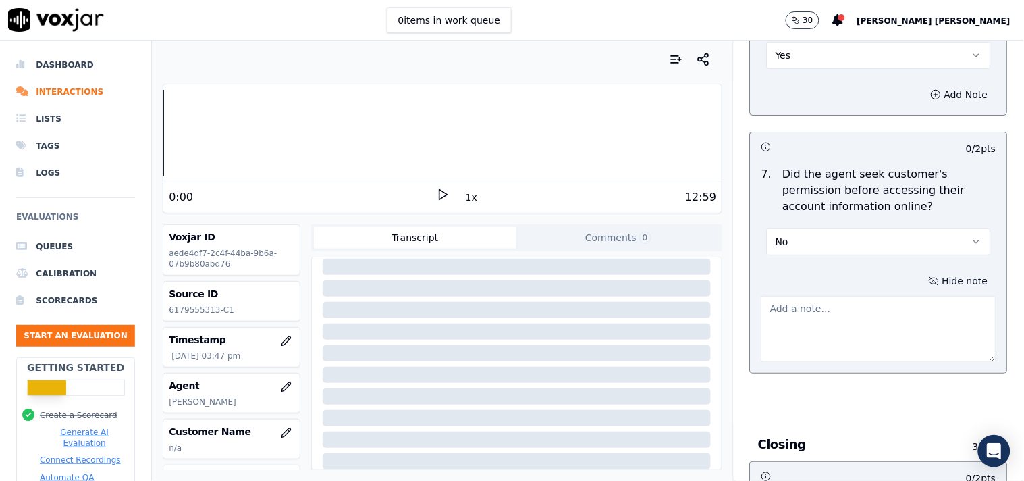
click at [858, 308] on textarea at bounding box center [878, 329] width 235 height 66
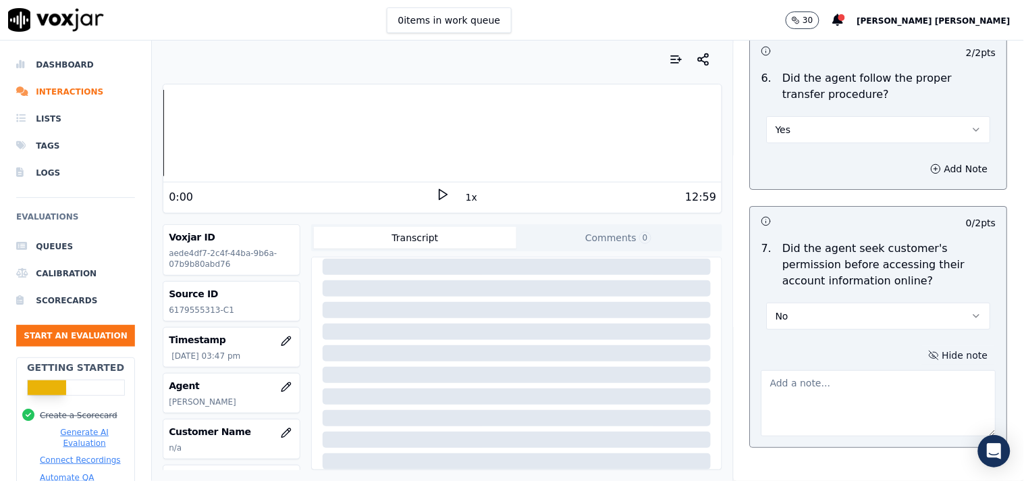
scroll to position [2631, 0]
click at [861, 405] on textarea at bounding box center [878, 402] width 235 height 66
paste textarea "@01:00 [PERSON_NAME]- Inform the account number to cx ,without taking the cx pe…"
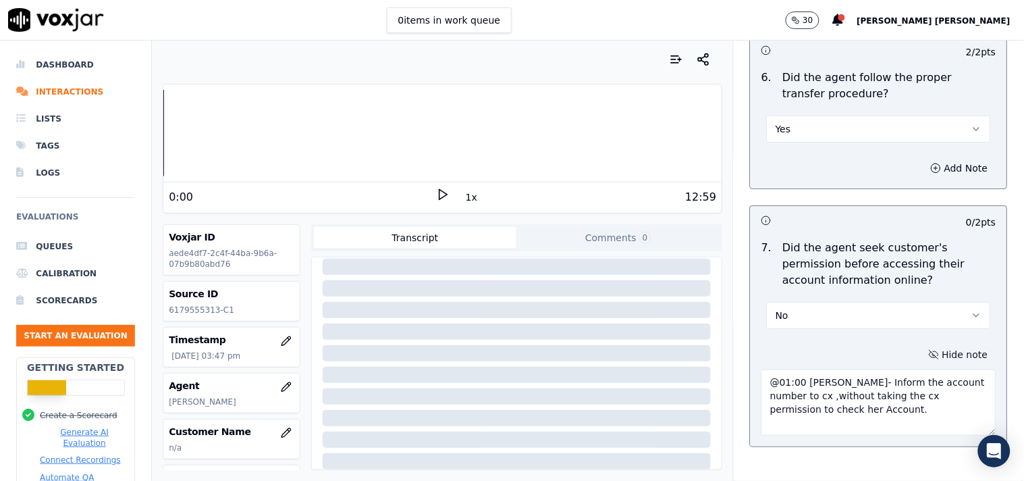
click at [761, 375] on textarea "@01:00 [PERSON_NAME]- Inform the account number to cx ,without taking the cx pe…" at bounding box center [878, 402] width 235 height 66
paste textarea "Call id0250912-103855"
type textarea "Call id0250912-103855 @01:00 [PERSON_NAME]- Inform the account number to cx ,wi…"
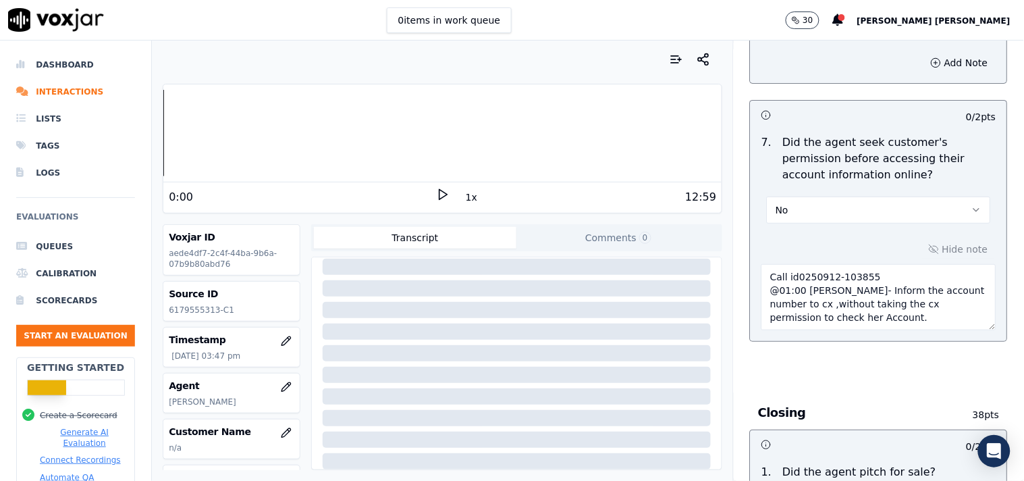
scroll to position [2856, 0]
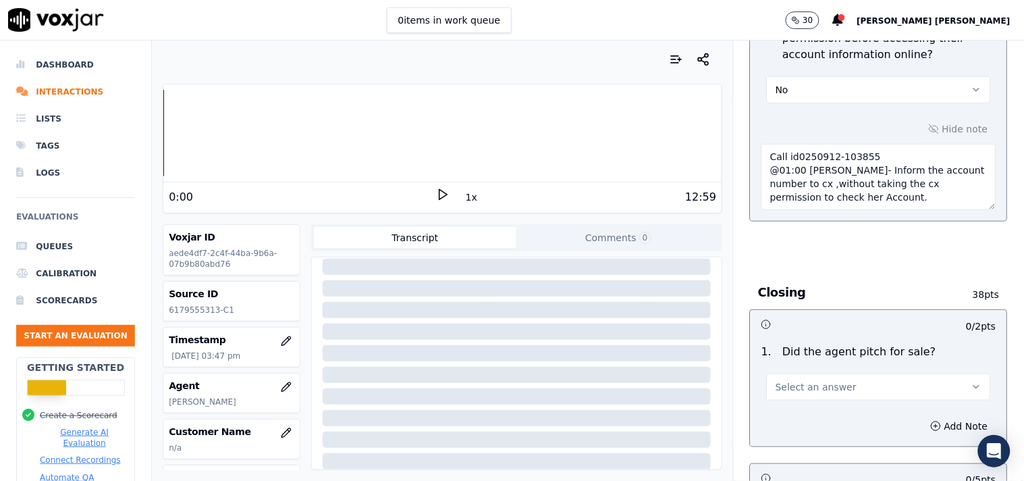
click at [871, 379] on button "Select an answer" at bounding box center [879, 386] width 224 height 27
click at [827, 410] on div "Yes" at bounding box center [855, 412] width 198 height 22
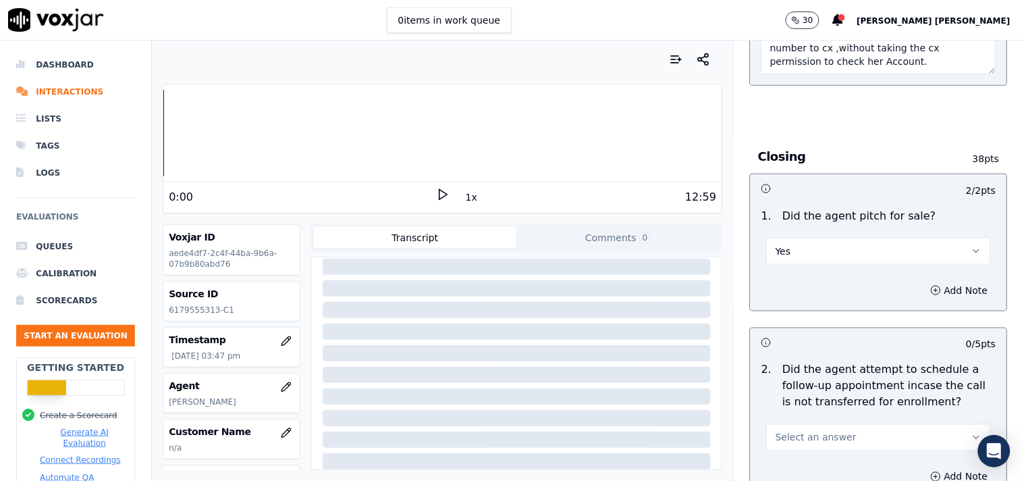
scroll to position [3006, 0]
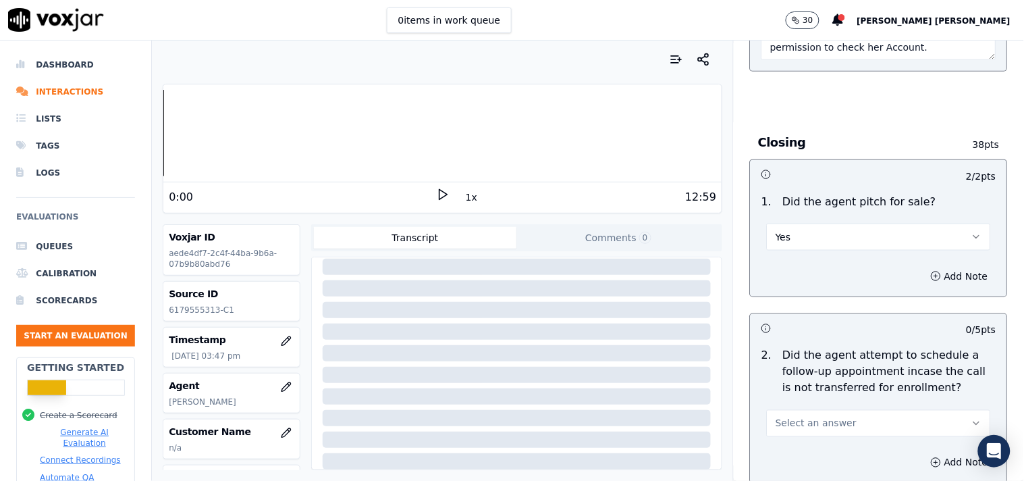
click at [829, 410] on button "Select an answer" at bounding box center [879, 423] width 224 height 27
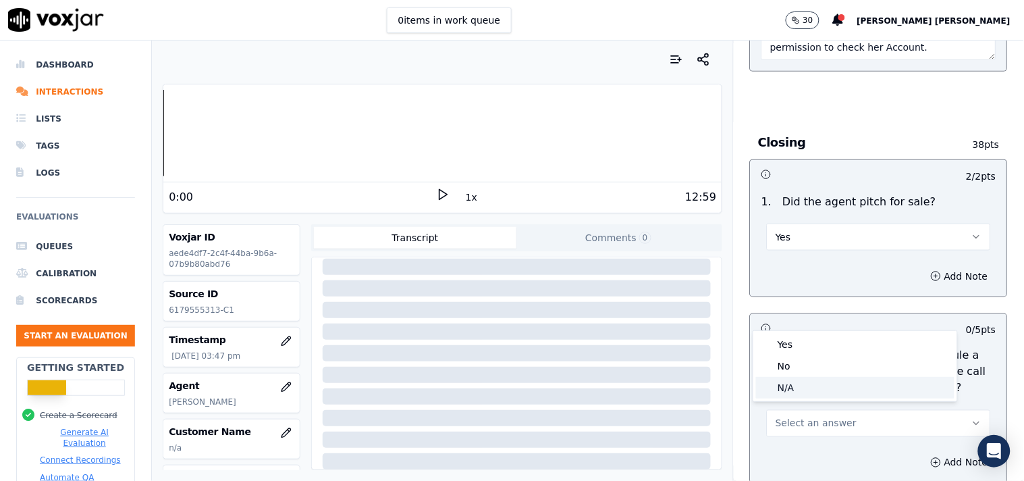
click at [833, 382] on div "N/A" at bounding box center [855, 388] width 198 height 22
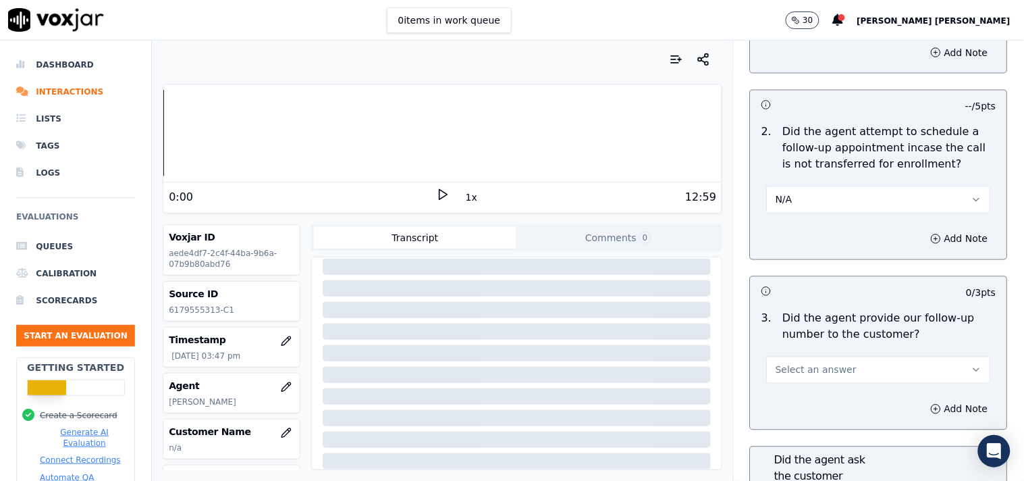
scroll to position [3231, 0]
click at [835, 373] on button "Select an answer" at bounding box center [879, 368] width 224 height 27
click at [827, 392] on div "Yes" at bounding box center [855, 394] width 198 height 22
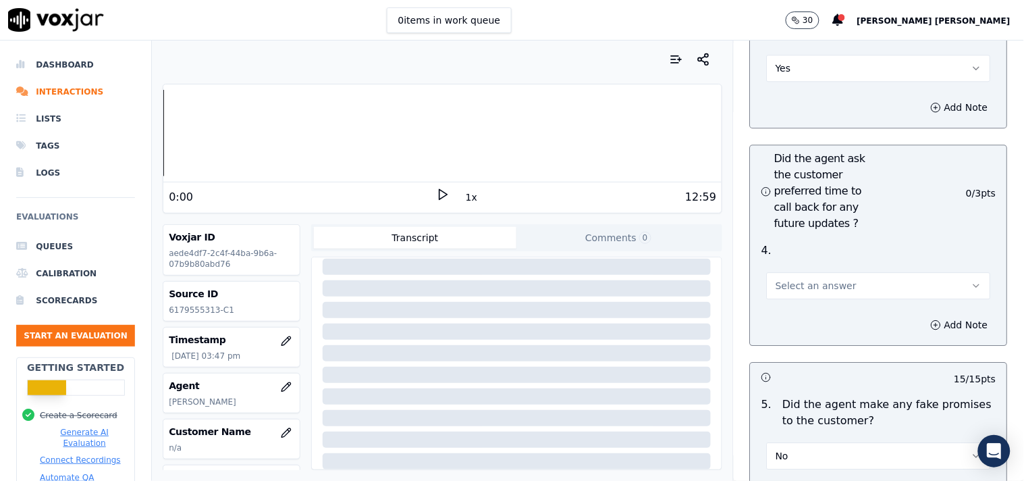
click at [839, 281] on button "Select an answer" at bounding box center [879, 285] width 224 height 27
click at [834, 333] on div "No" at bounding box center [855, 332] width 198 height 22
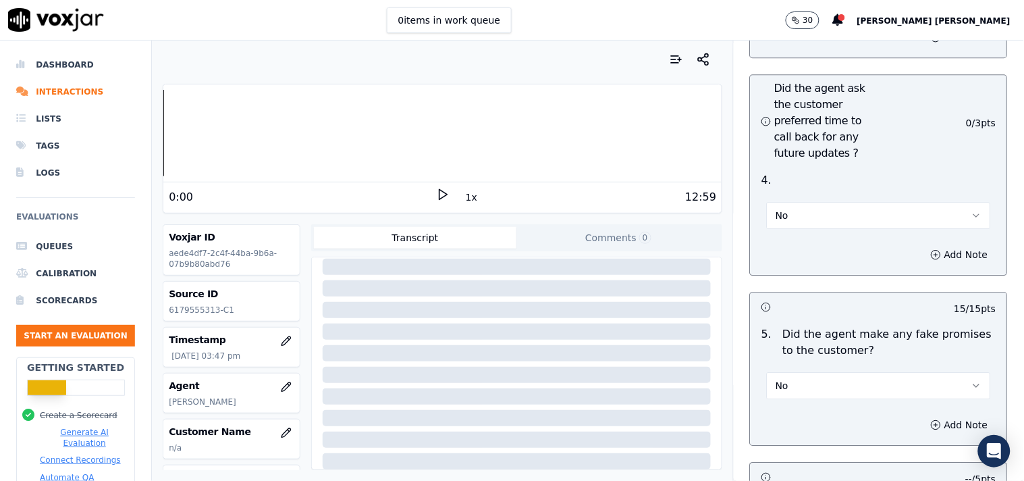
scroll to position [3681, 0]
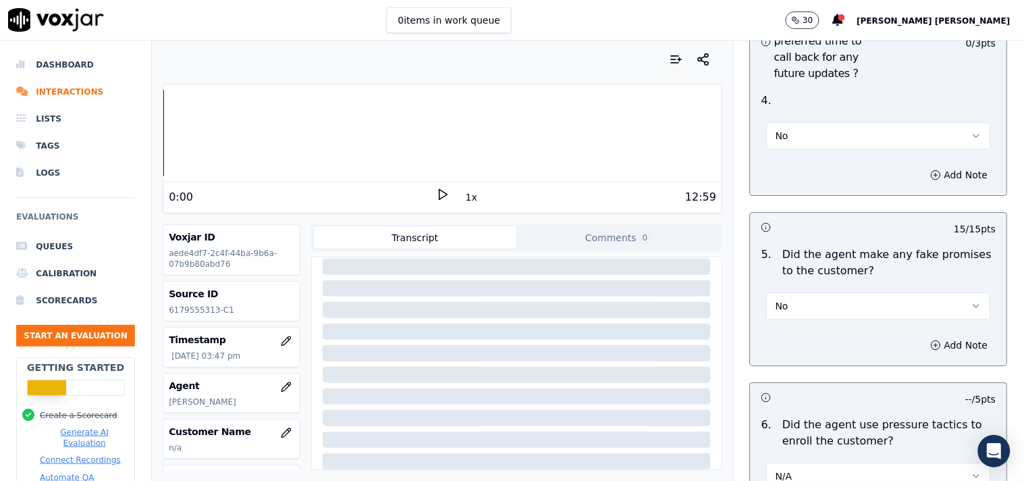
click at [818, 126] on button "No" at bounding box center [879, 135] width 224 height 27
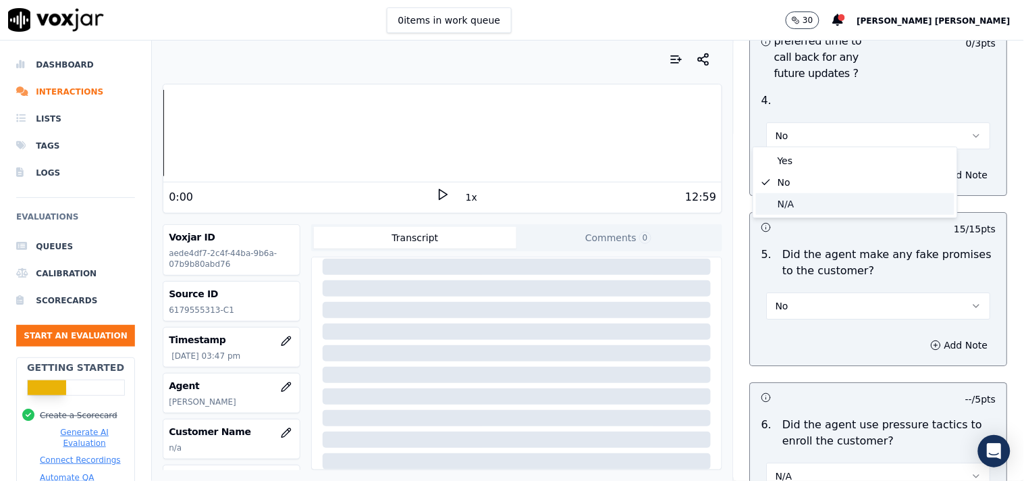
click at [818, 197] on div "N/A" at bounding box center [855, 204] width 198 height 22
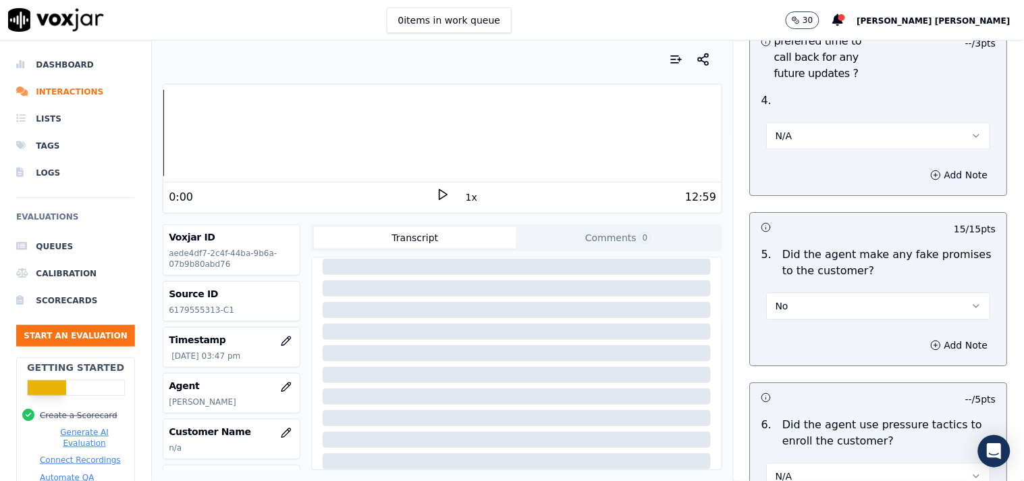
click at [811, 304] on button "No" at bounding box center [879, 305] width 224 height 27
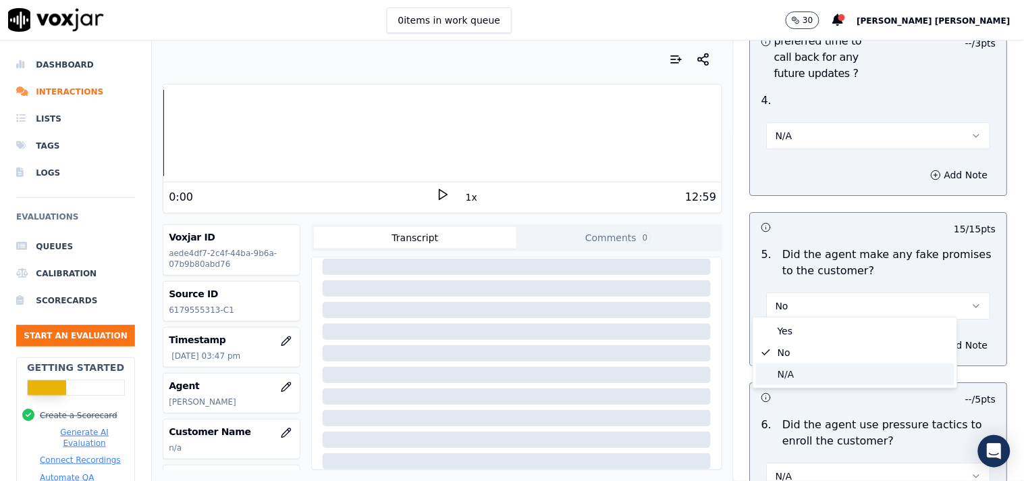
click at [797, 372] on div "N/A" at bounding box center [855, 374] width 198 height 22
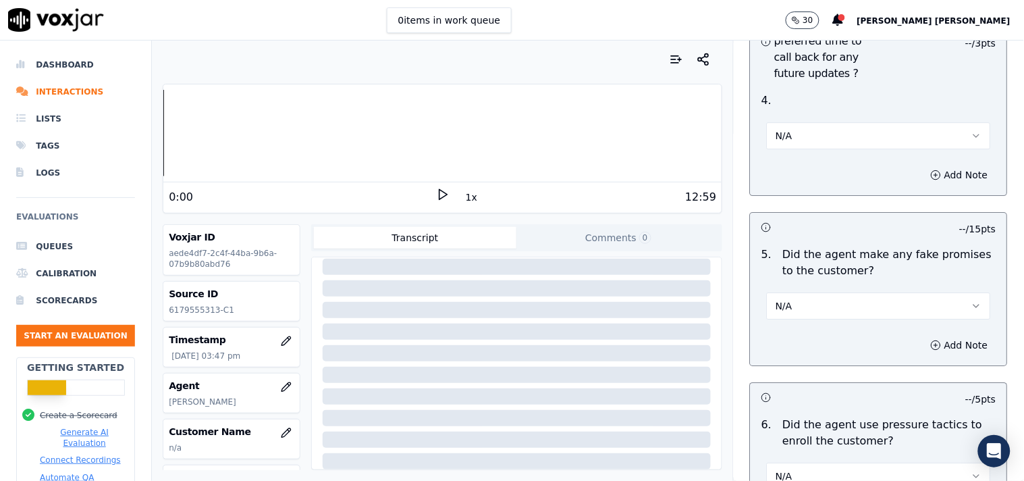
click at [814, 300] on button "N/A" at bounding box center [879, 305] width 224 height 27
click at [800, 342] on div "No" at bounding box center [855, 353] width 198 height 22
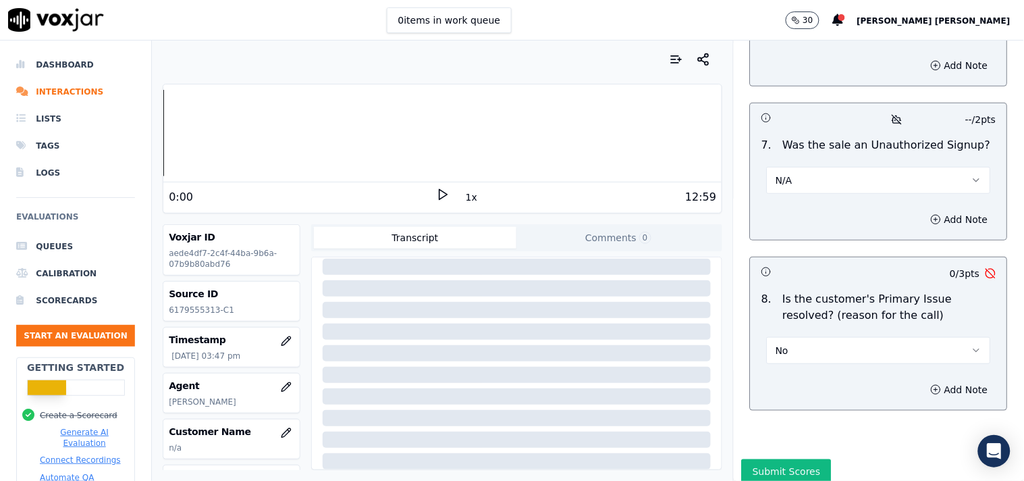
scroll to position [4170, 0]
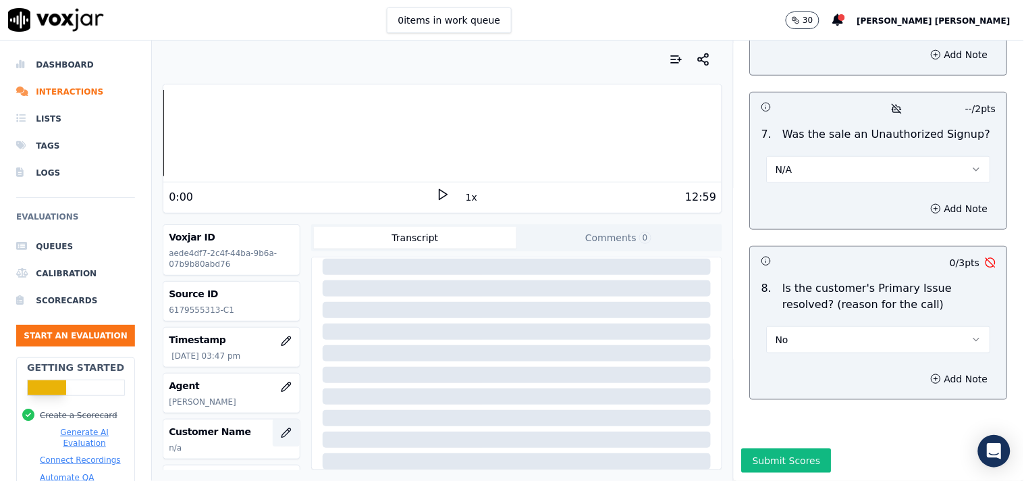
click at [281, 431] on icon "button" at bounding box center [286, 432] width 11 height 11
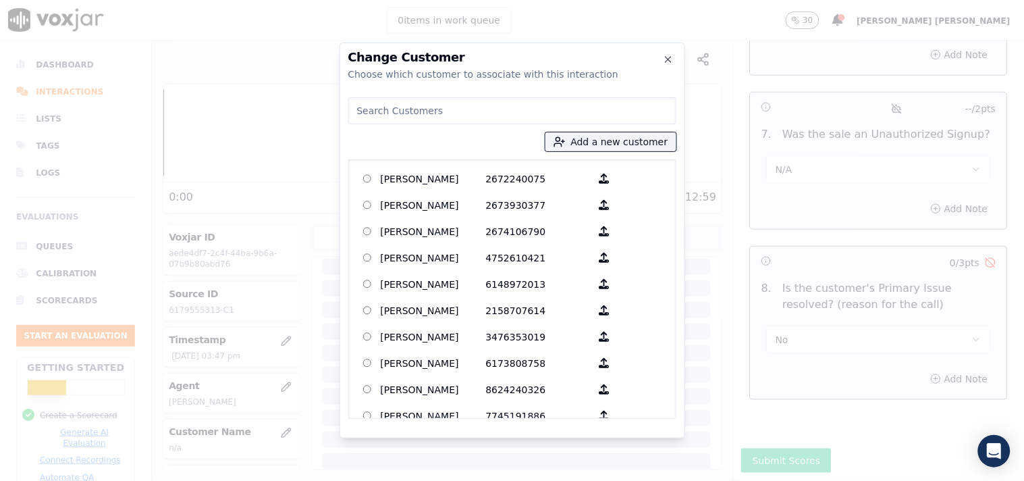
paste input "[PERSON_NAME]"
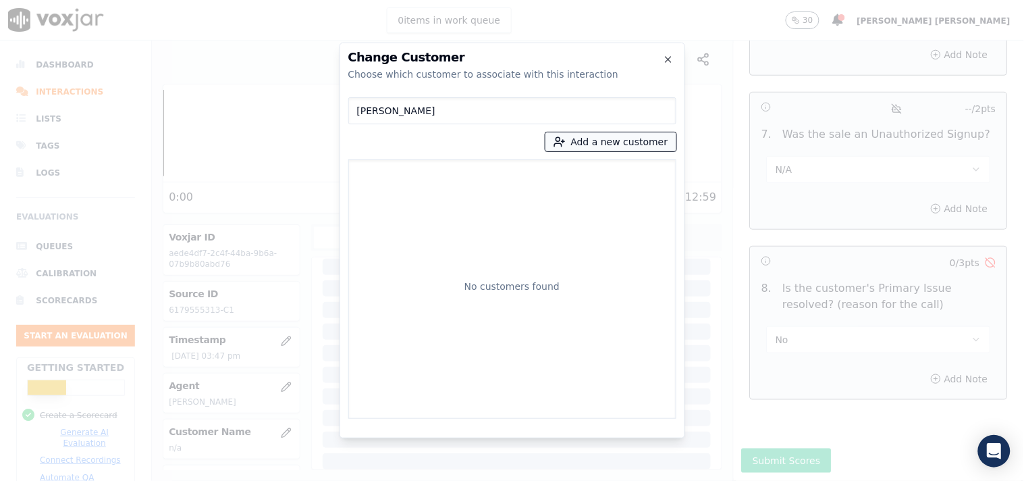
type input "[PERSON_NAME]"
click at [618, 138] on button "Add a new customer" at bounding box center [610, 141] width 131 height 19
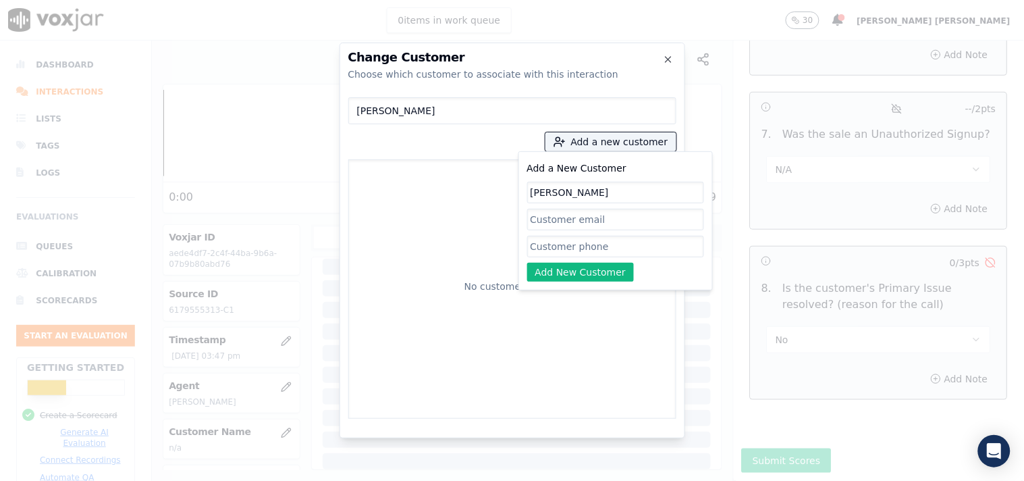
type input "[PERSON_NAME]"
click at [564, 241] on input "Add a New Customer" at bounding box center [615, 247] width 177 height 22
paste input "6179555313"
type input "6179555313"
click at [572, 269] on button "Add New Customer" at bounding box center [580, 272] width 107 height 19
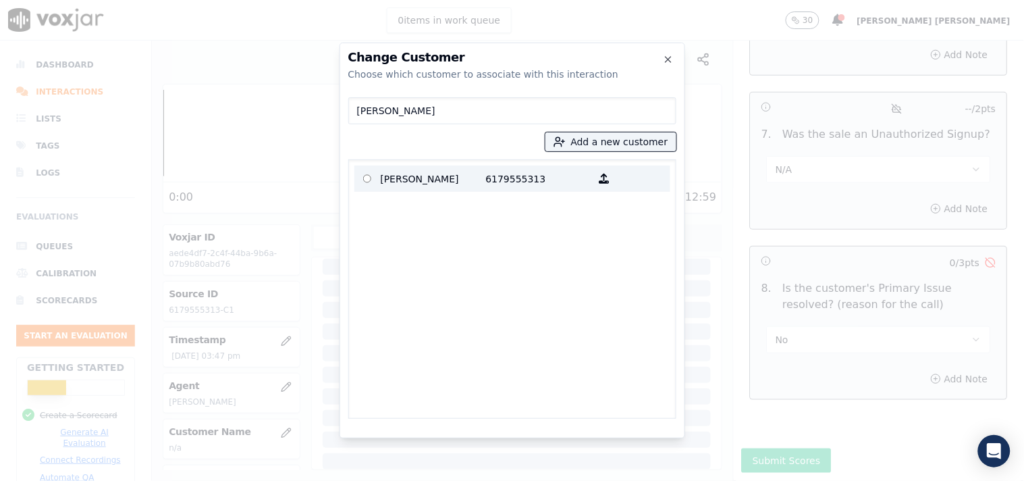
click at [520, 174] on p "6179555313" at bounding box center [538, 178] width 105 height 21
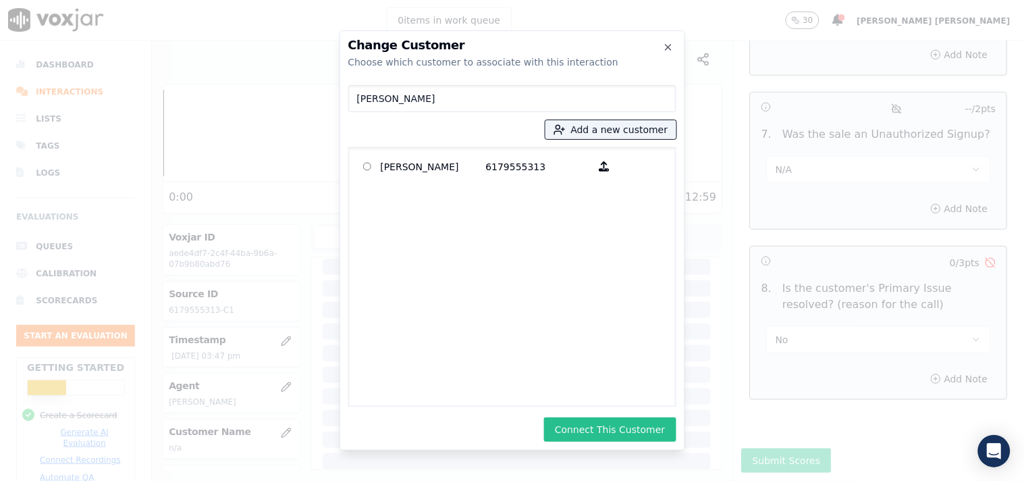
click at [628, 423] on button "Connect This Customer" at bounding box center [610, 429] width 132 height 24
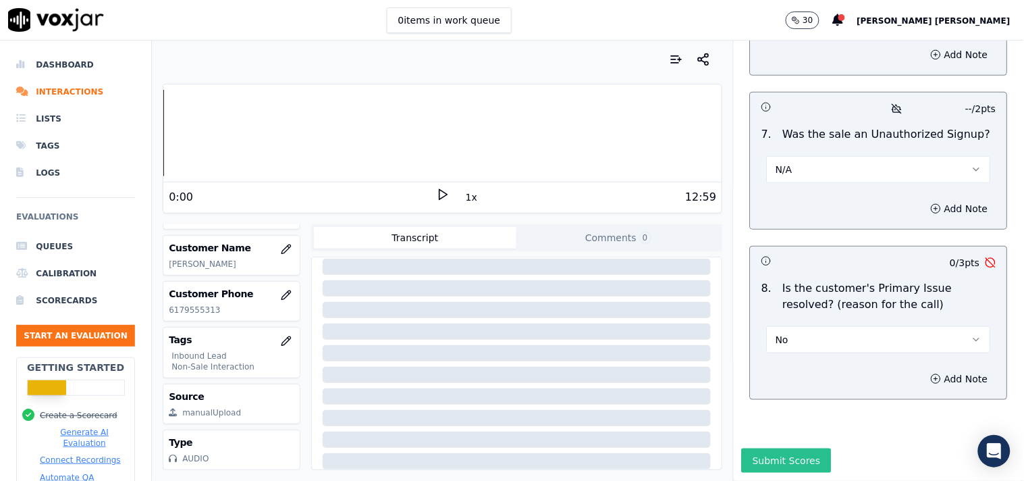
click at [794, 448] on button "Submit Scores" at bounding box center [787, 460] width 90 height 24
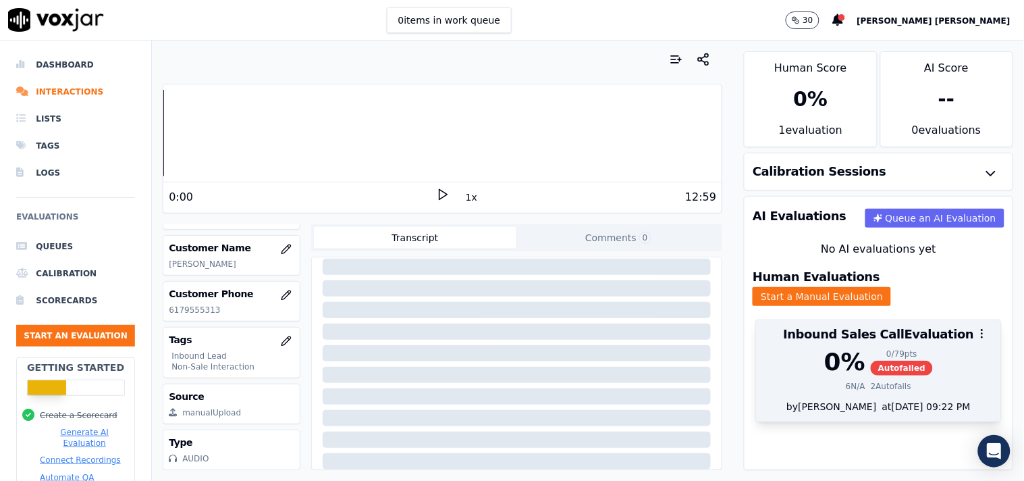
click at [903, 364] on div "0 % 0 / 79 pts Autofailed 6 N/A 2 Autofails" at bounding box center [878, 373] width 245 height 51
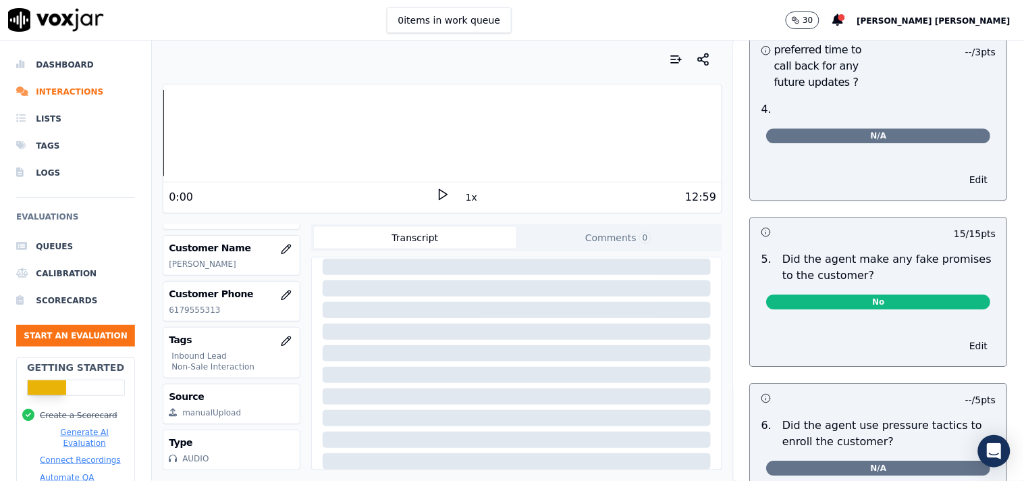
scroll to position [3974, 0]
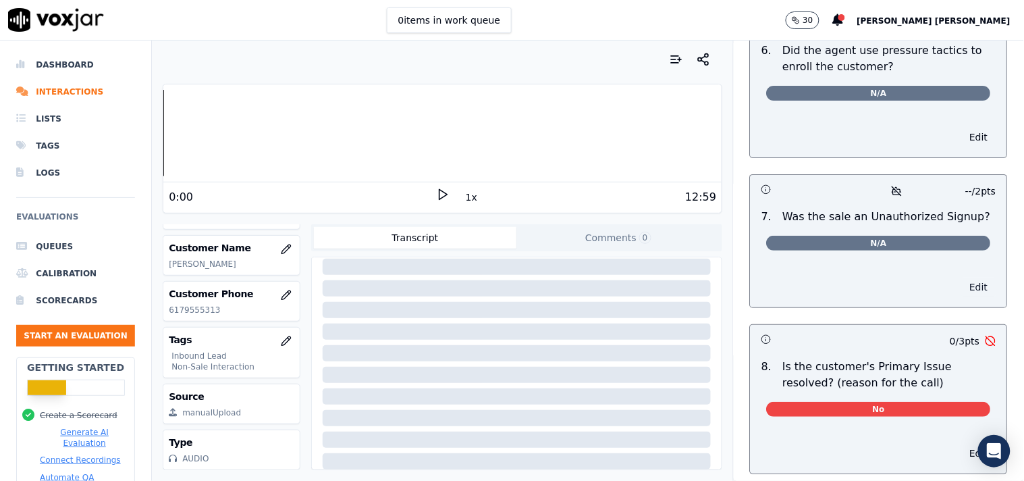
click at [962, 284] on button "Edit" at bounding box center [979, 286] width 34 height 19
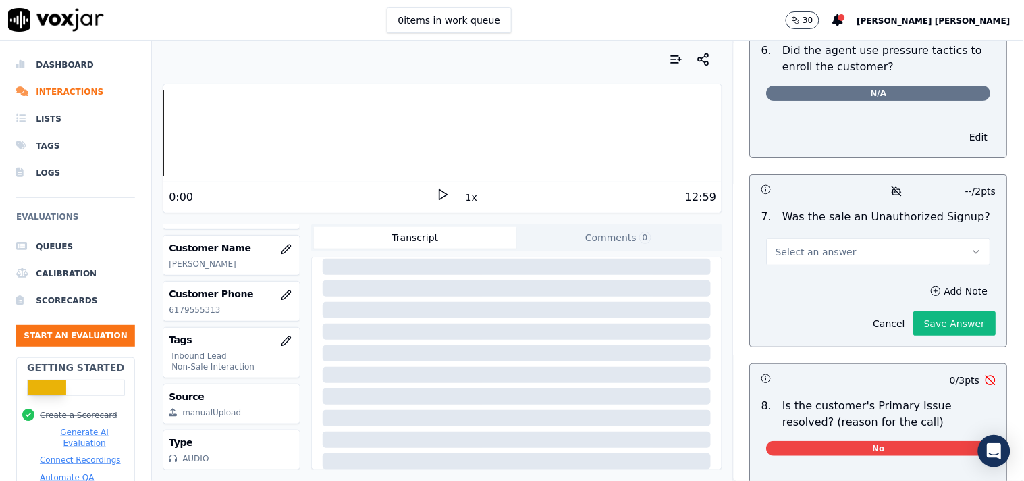
click at [853, 256] on button "Select an answer" at bounding box center [879, 251] width 224 height 27
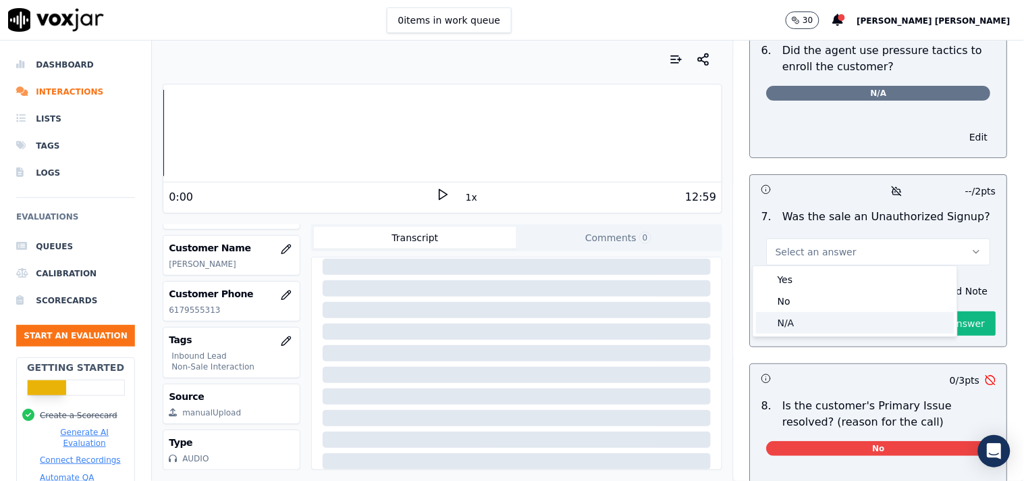
click at [837, 312] on div "N/A" at bounding box center [855, 323] width 198 height 22
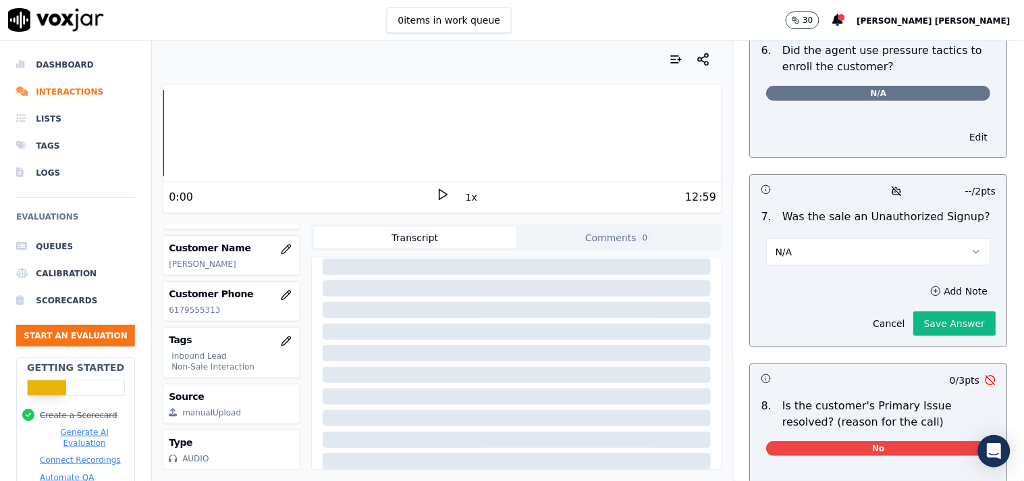
click at [919, 257] on button "N/A" at bounding box center [879, 251] width 224 height 27
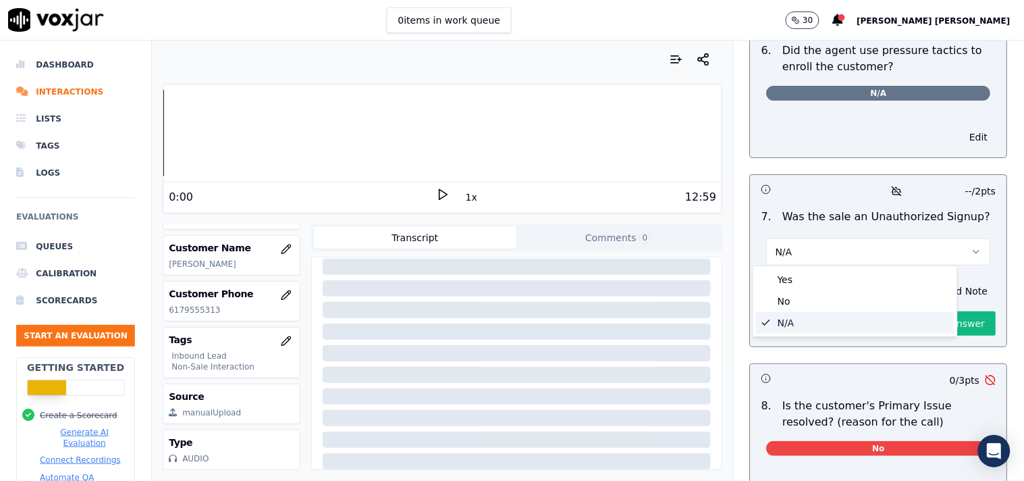
click at [885, 322] on div "N/A" at bounding box center [855, 323] width 198 height 22
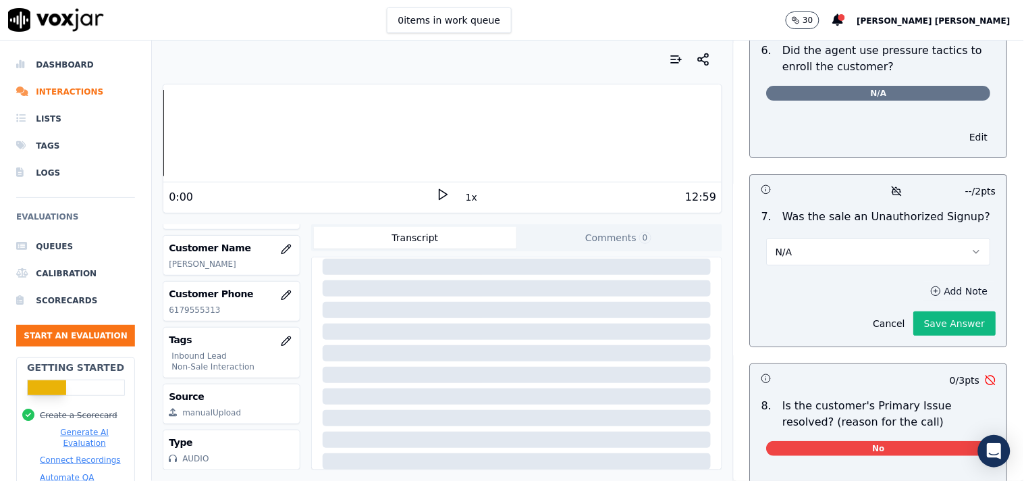
click at [929, 286] on button "Add Note" at bounding box center [960, 290] width 74 height 19
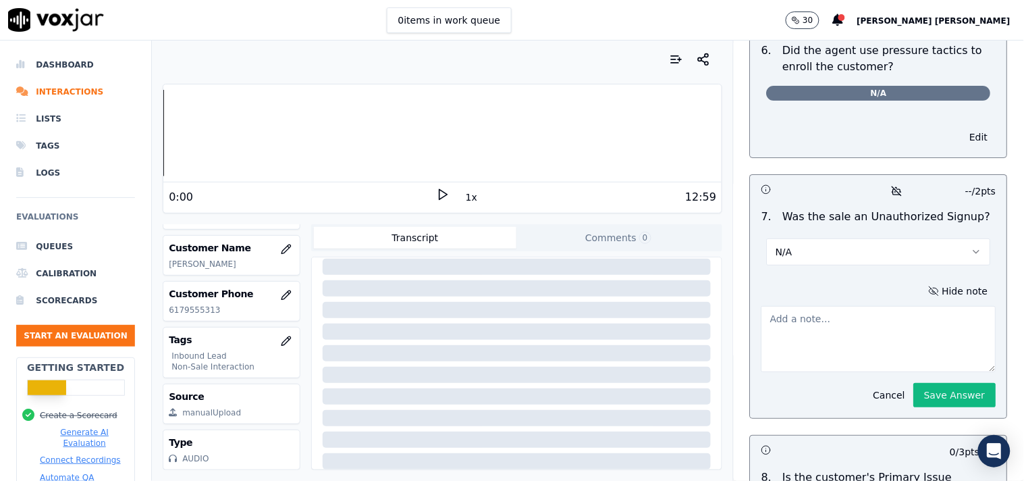
click at [798, 351] on textarea at bounding box center [878, 339] width 235 height 66
paste textarea "Call id-20250911-144339 CX called inbound and call get connected to [PERSON_NAM…"
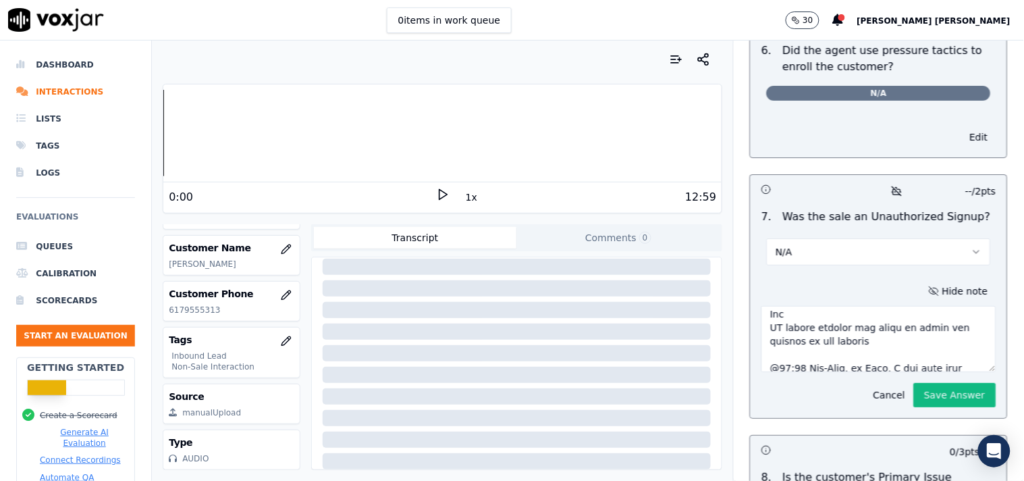
scroll to position [75, 0]
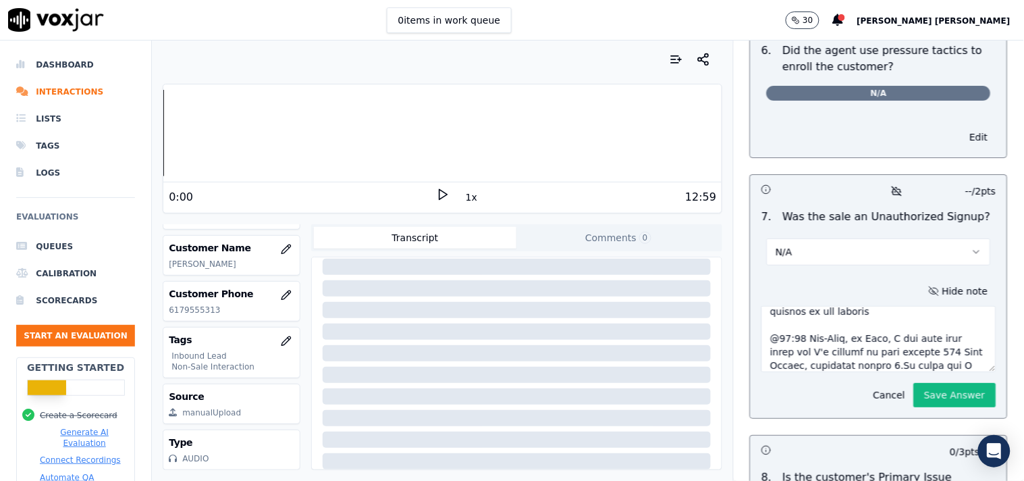
click at [807, 335] on textarea at bounding box center [878, 339] width 235 height 66
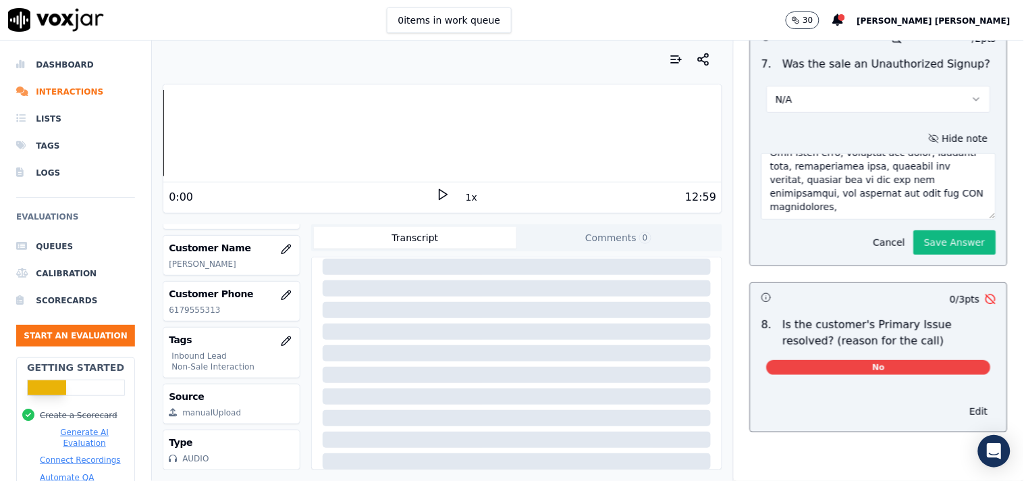
scroll to position [456, 0]
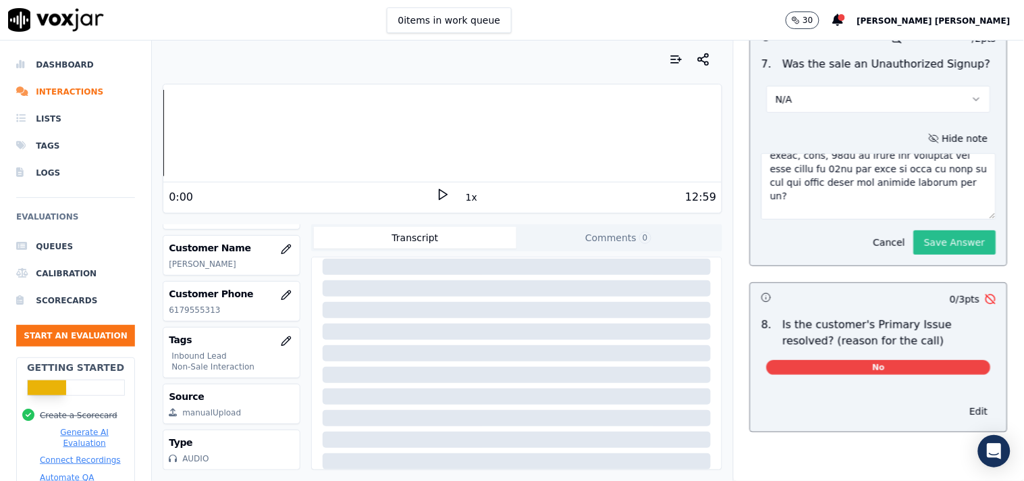
type textarea "Call id-20250911-144339 CX called inbound and call get connected to [PERSON_NAM…"
click at [917, 230] on button "Save Answer" at bounding box center [955, 242] width 82 height 24
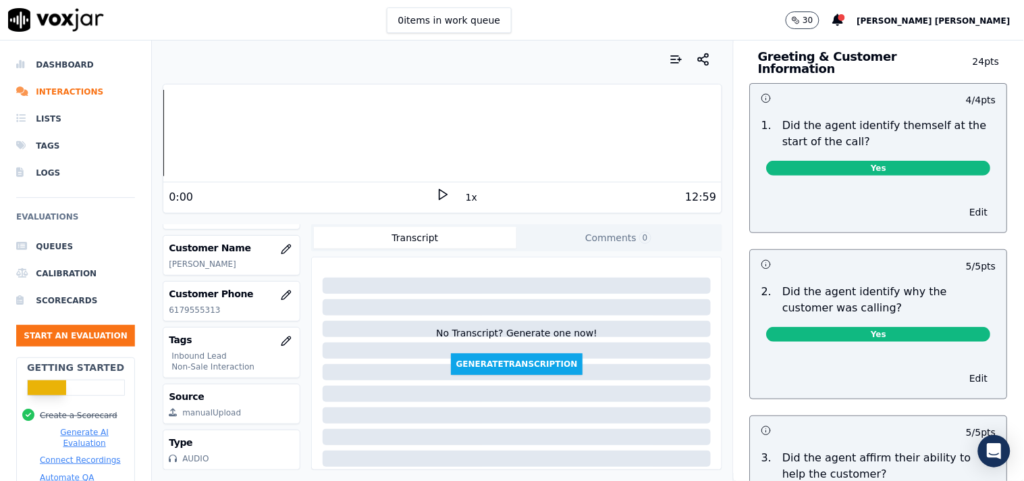
scroll to position [0, 0]
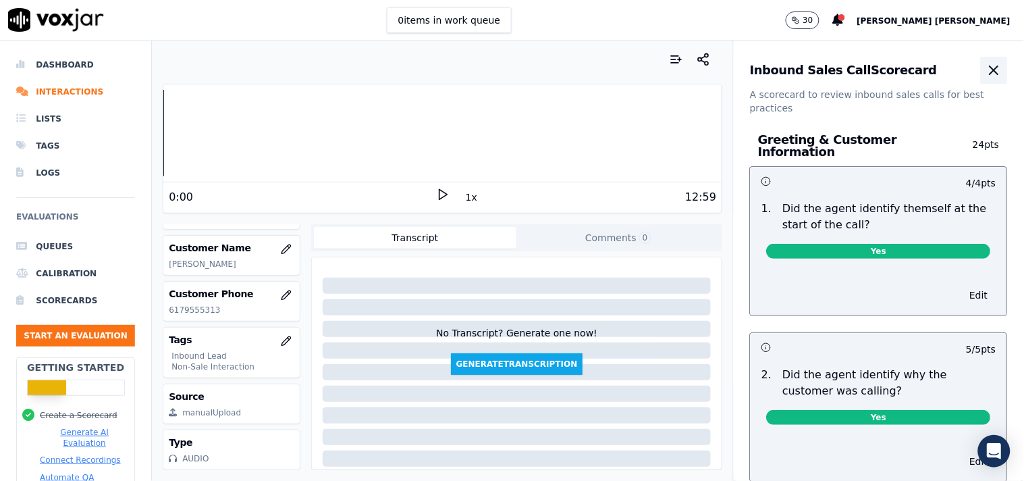
click at [986, 70] on icon "button" at bounding box center [994, 70] width 16 height 16
